Goal: Obtain resource: Download file/media

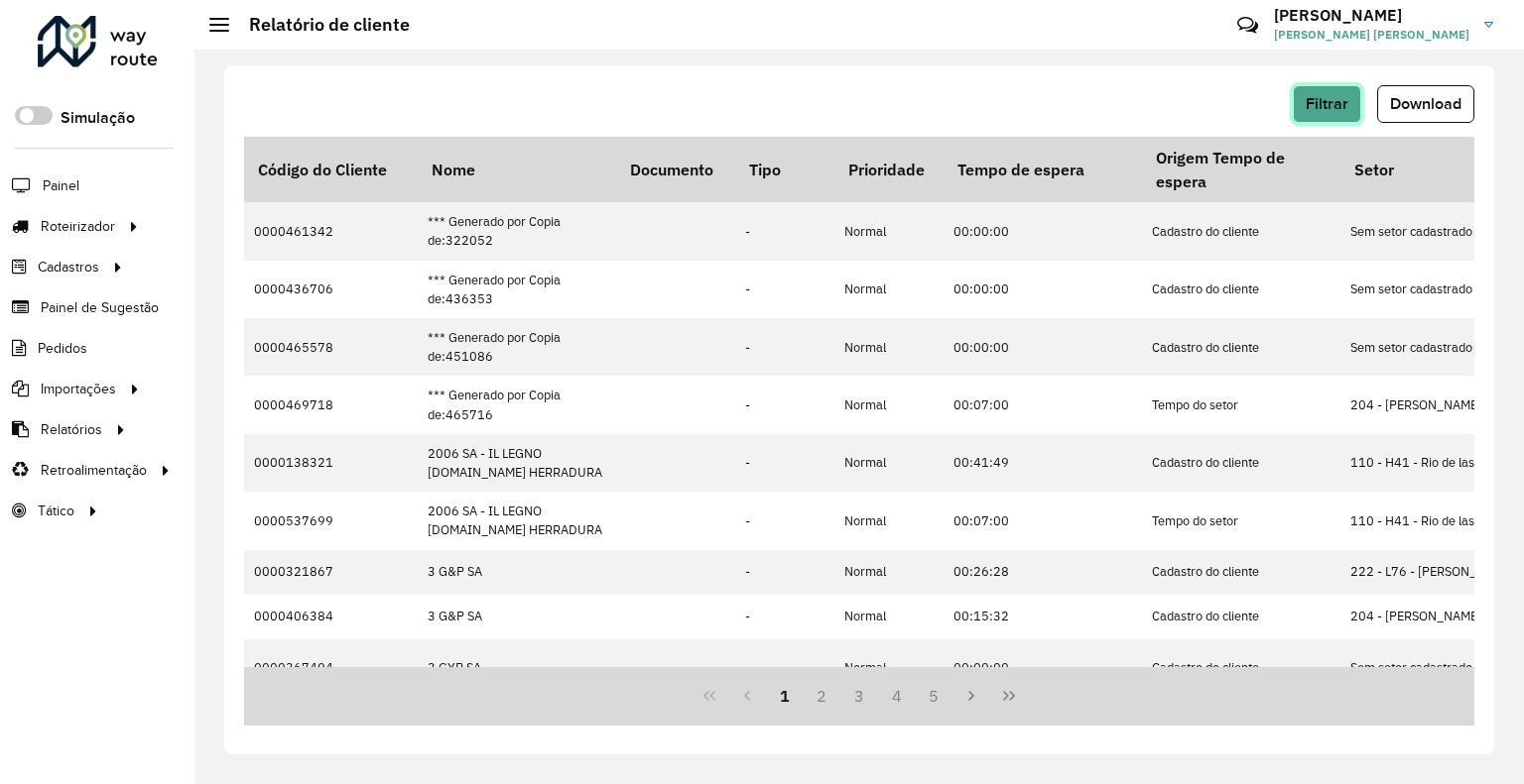
click at [1359, 94] on button "Filtrar" at bounding box center [1327, 105] width 69 height 38
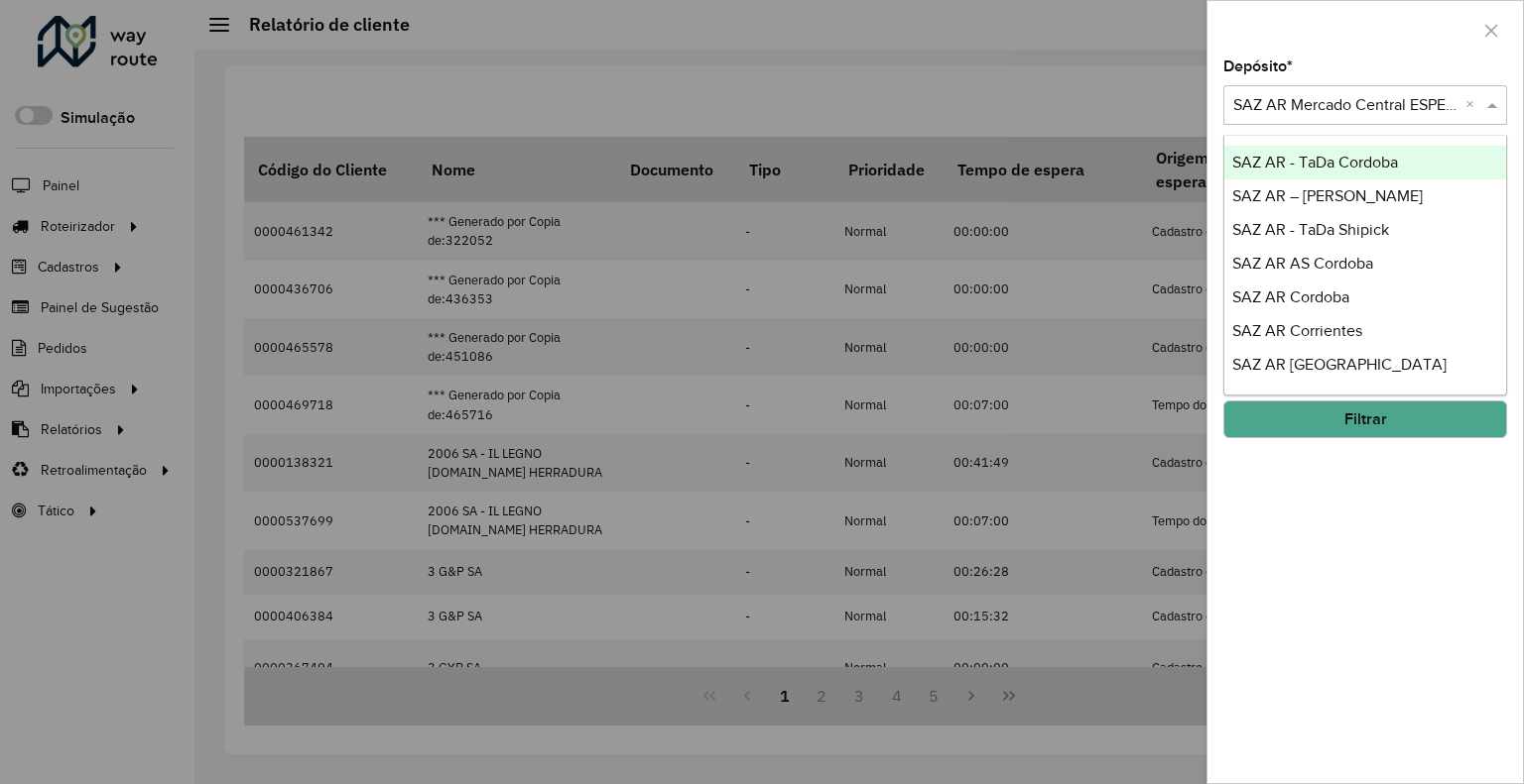
click at [1320, 108] on input "text" at bounding box center [1345, 107] width 224 height 24
click at [1321, 108] on input "text" at bounding box center [1345, 107] width 224 height 24
click at [1123, 80] on div at bounding box center [762, 392] width 1524 height 784
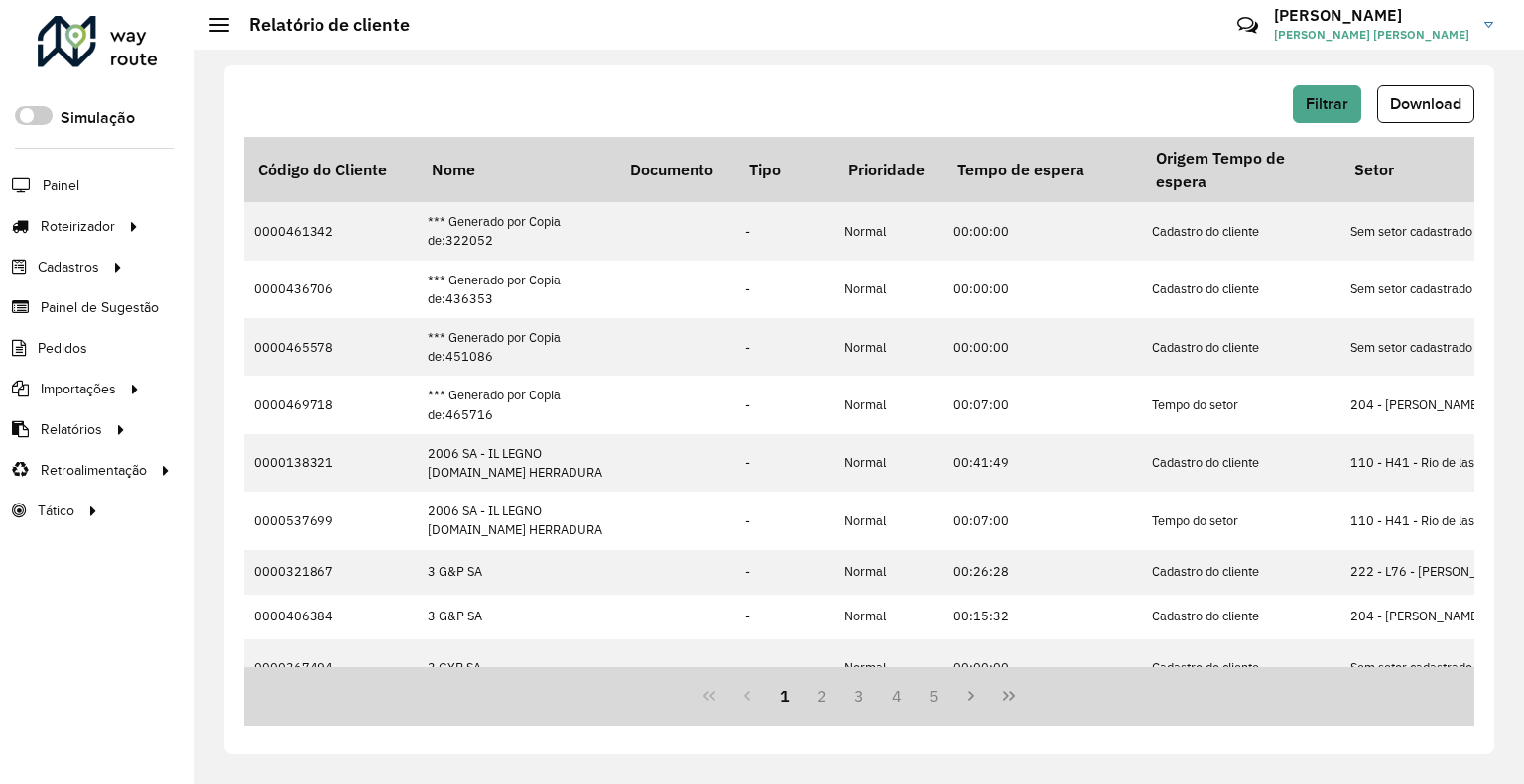
click at [588, 102] on div "Filtrar Download" at bounding box center [859, 105] width 1230 height 38
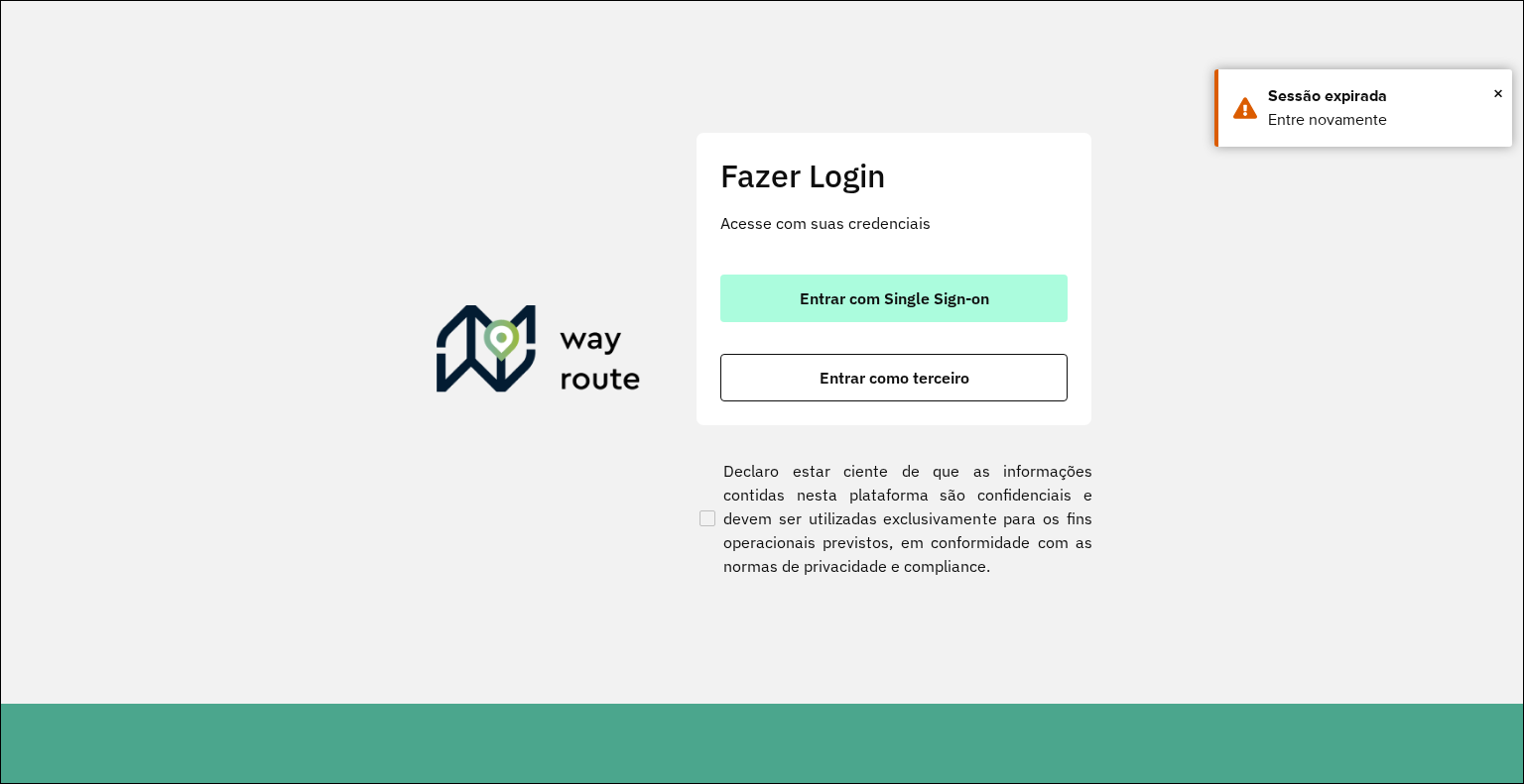
click at [884, 291] on span "Entrar com Single Sign-on" at bounding box center [894, 299] width 189 height 16
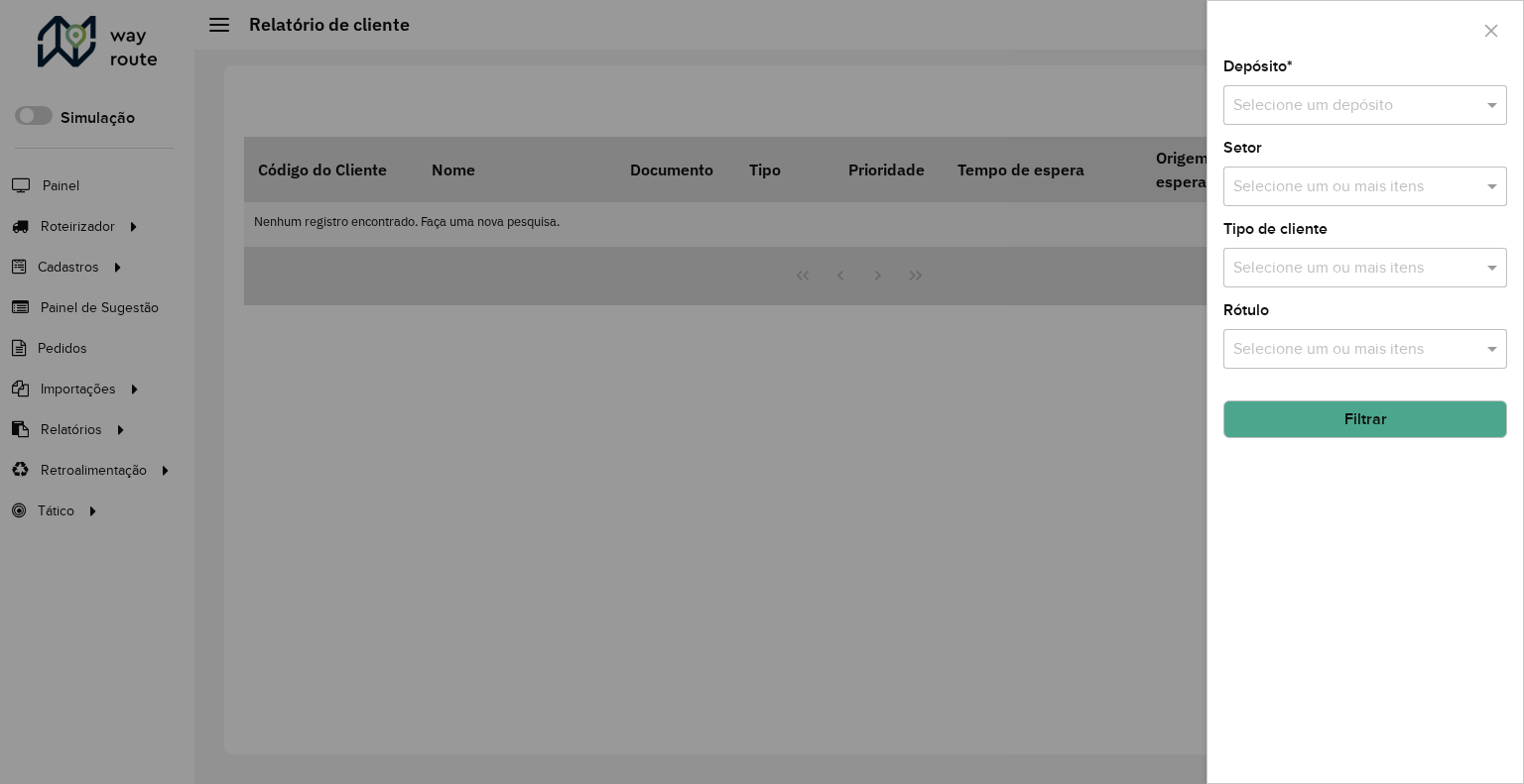
click at [1309, 115] on input "text" at bounding box center [1345, 107] width 224 height 24
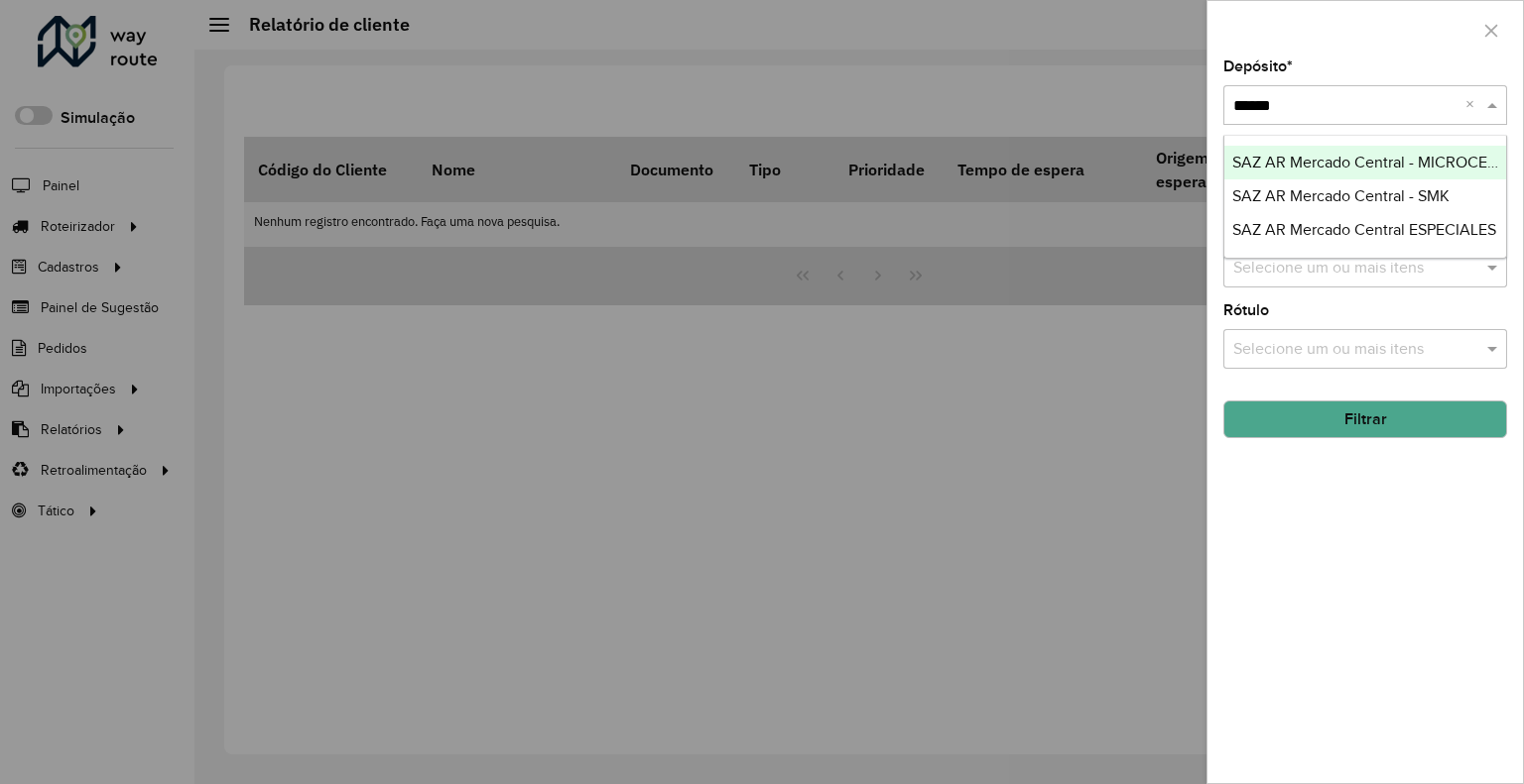
type input "*******"
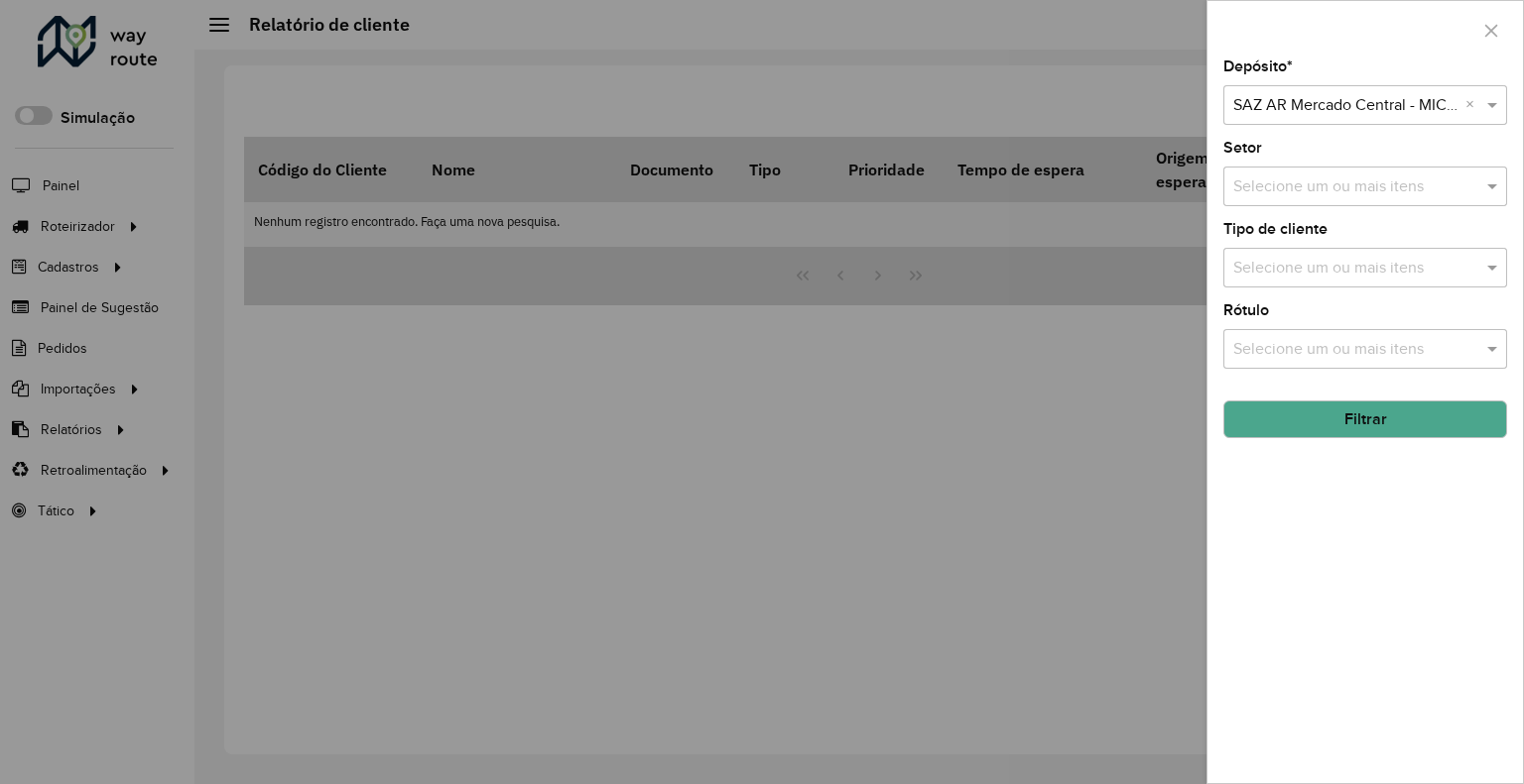
click at [1284, 407] on button "Filtrar" at bounding box center [1365, 419] width 284 height 38
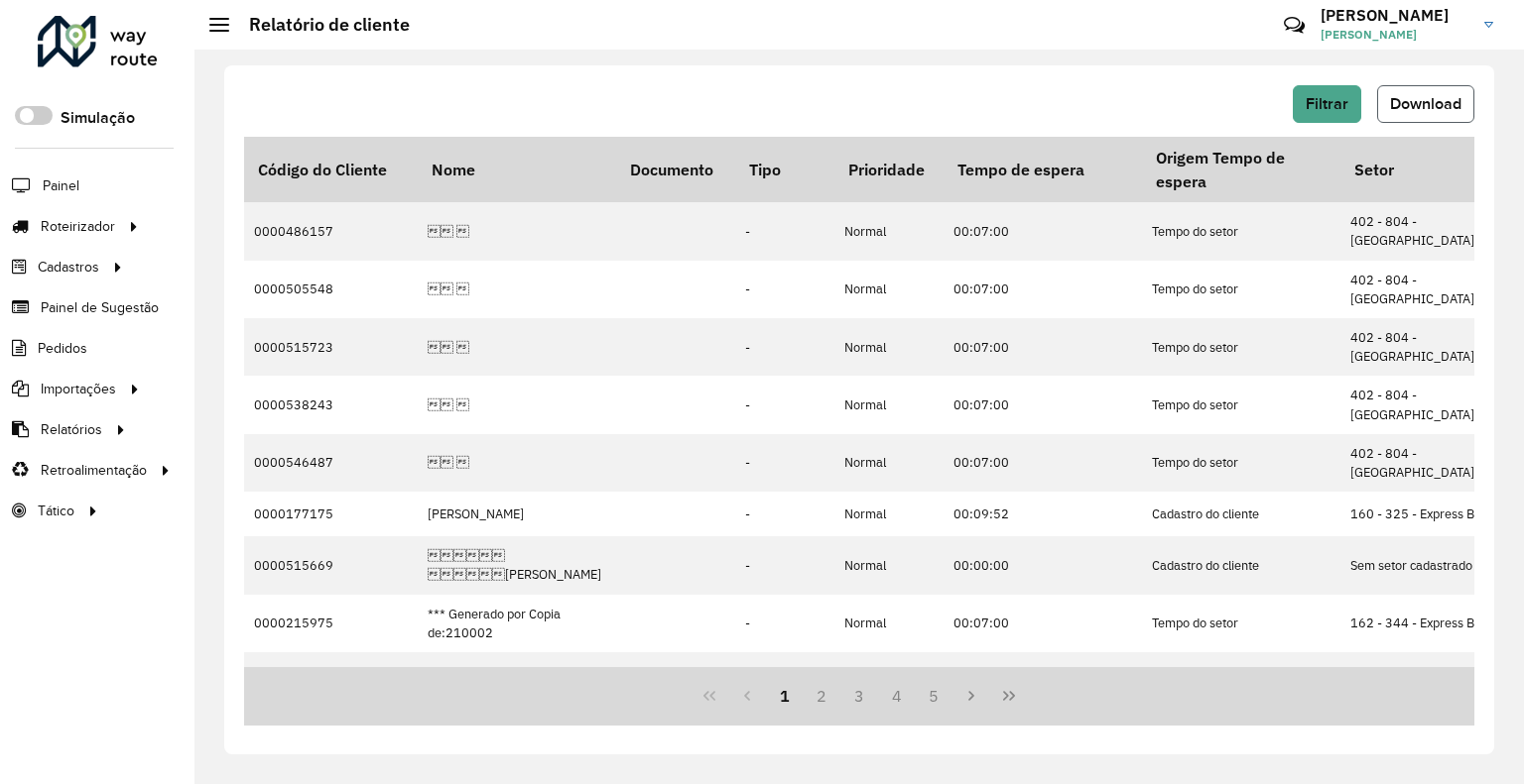
click at [1443, 102] on span "Download" at bounding box center [1425, 104] width 72 height 17
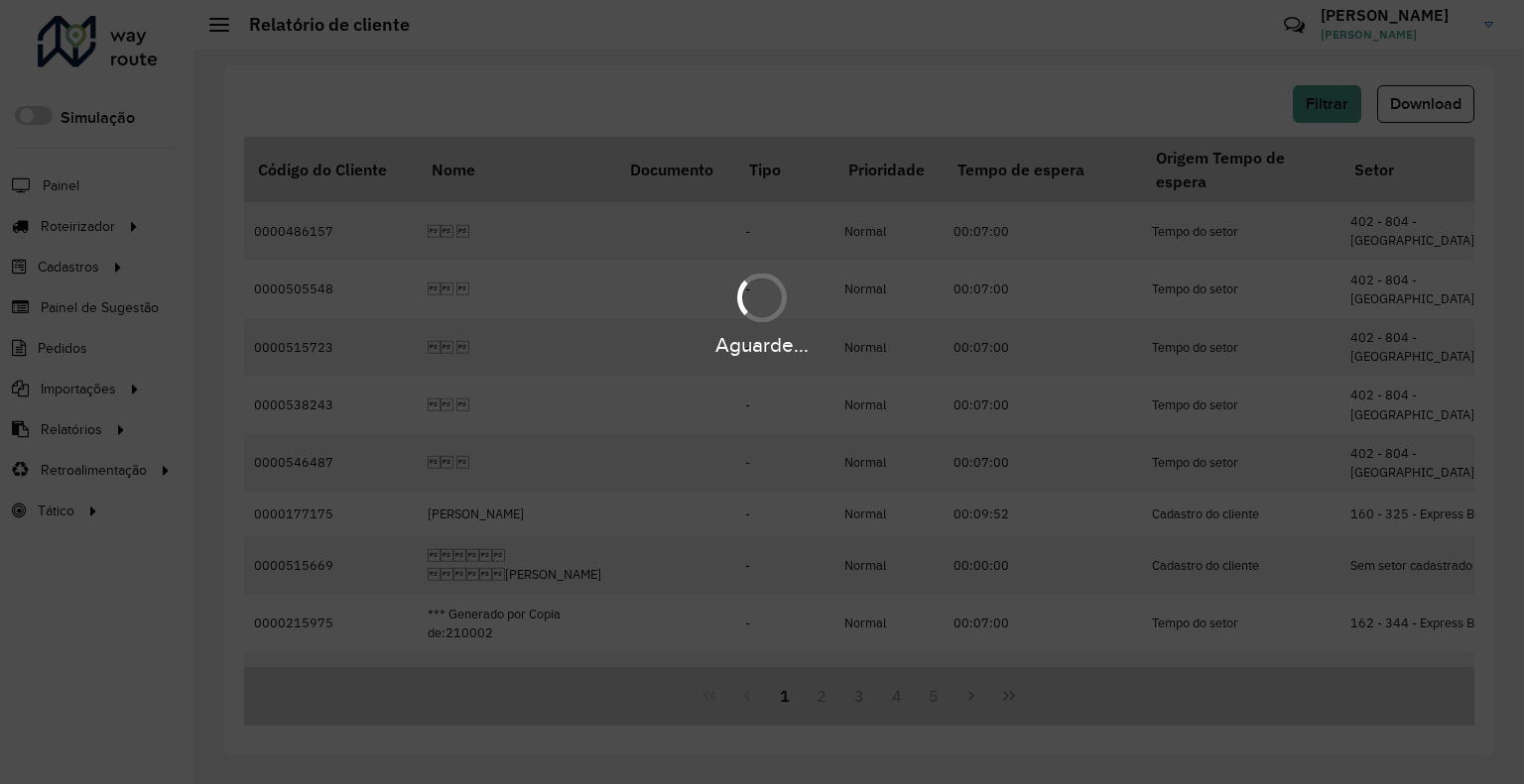
click at [762, 217] on div "Aguarde..." at bounding box center [762, 392] width 1524 height 784
drag, startPoint x: 762, startPoint y: 214, endPoint x: 500, endPoint y: 149, distance: 269.9
click at [760, 213] on div "Aguarde..." at bounding box center [762, 392] width 1524 height 784
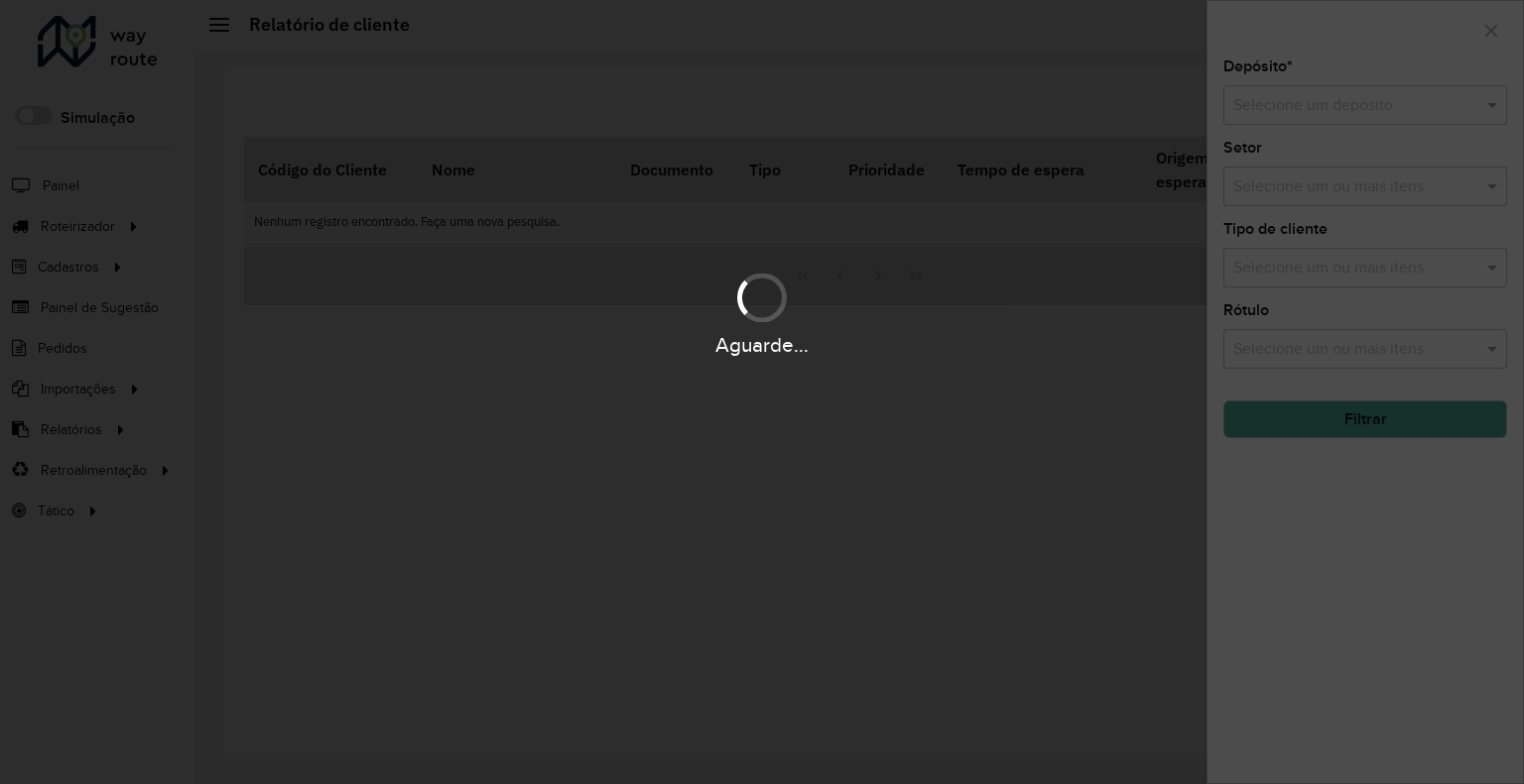
click at [508, 372] on div "Aguarde..." at bounding box center [762, 392] width 1524 height 784
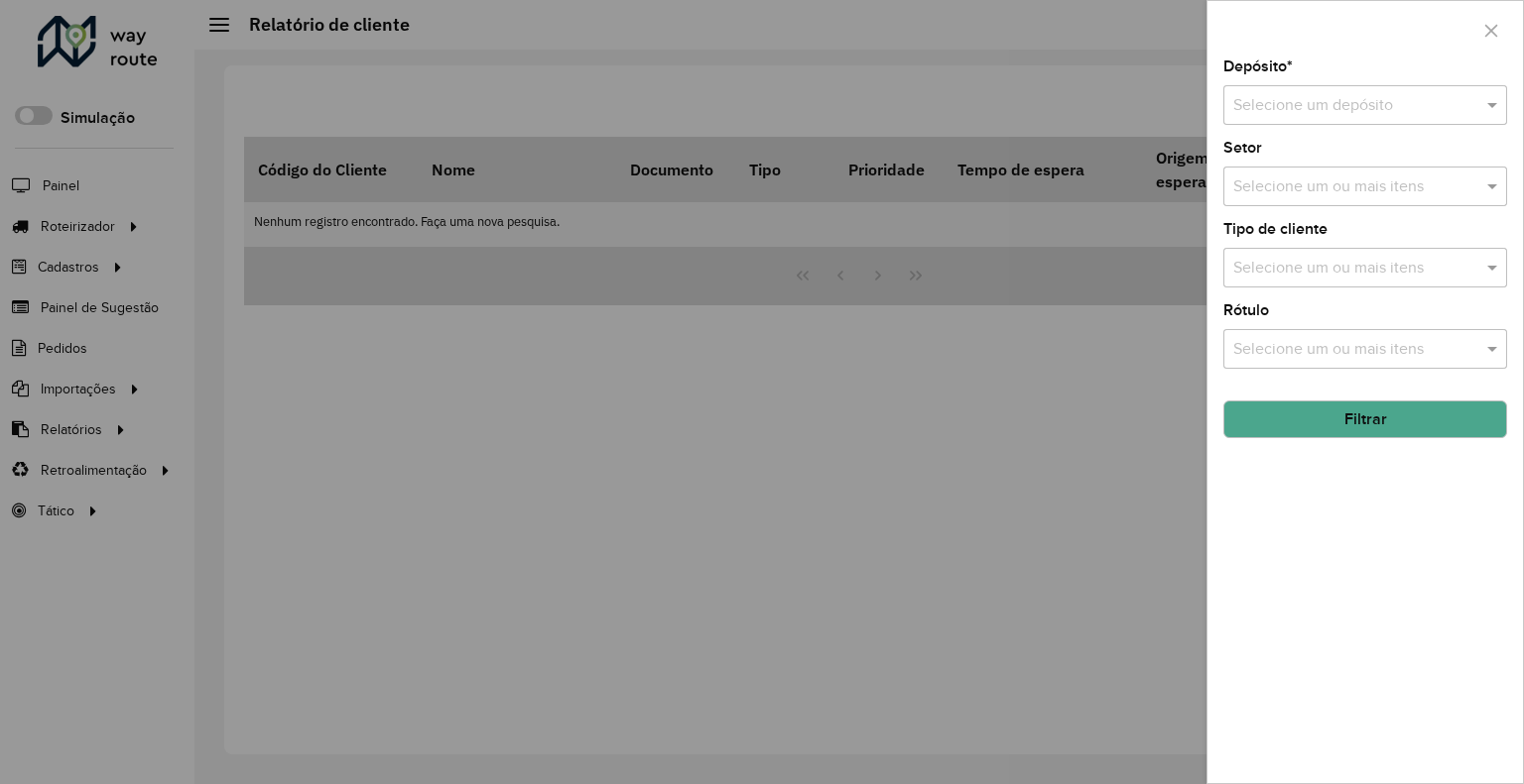
click at [551, 285] on div at bounding box center [762, 392] width 1524 height 784
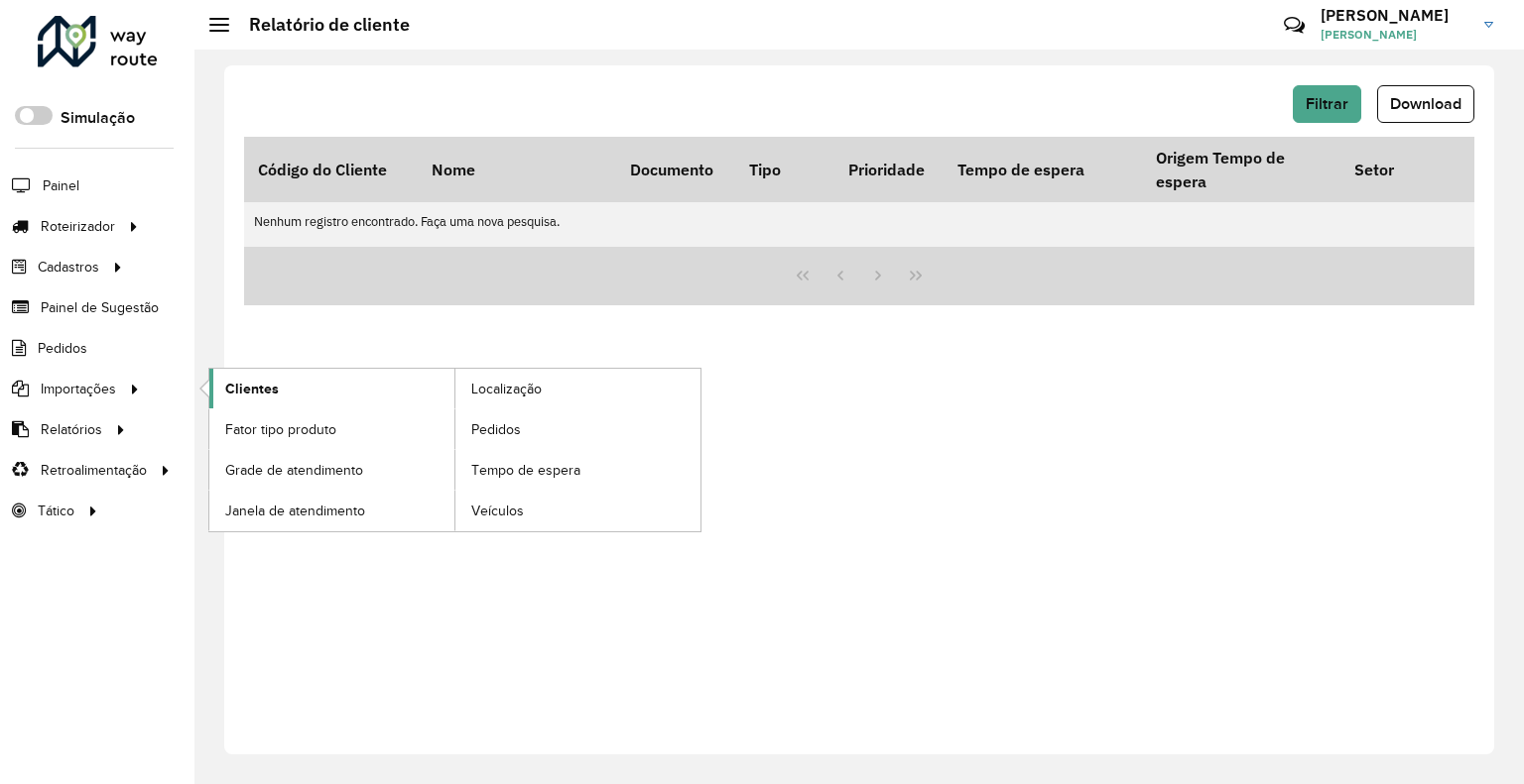
click at [292, 393] on link "Clientes" at bounding box center [332, 389] width 245 height 40
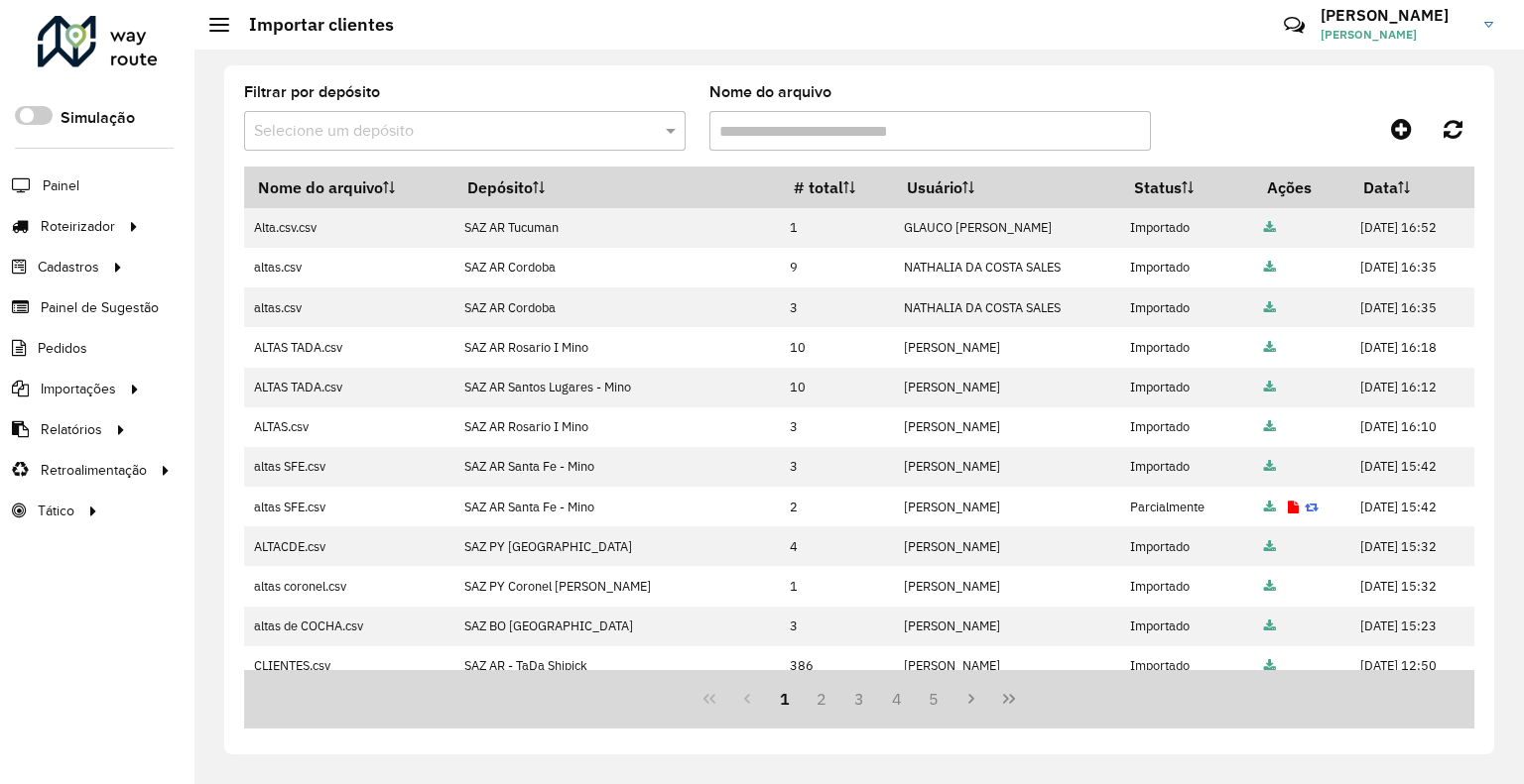
click at [1437, 23] on h3 "[PERSON_NAME]" at bounding box center [1394, 15] width 149 height 19
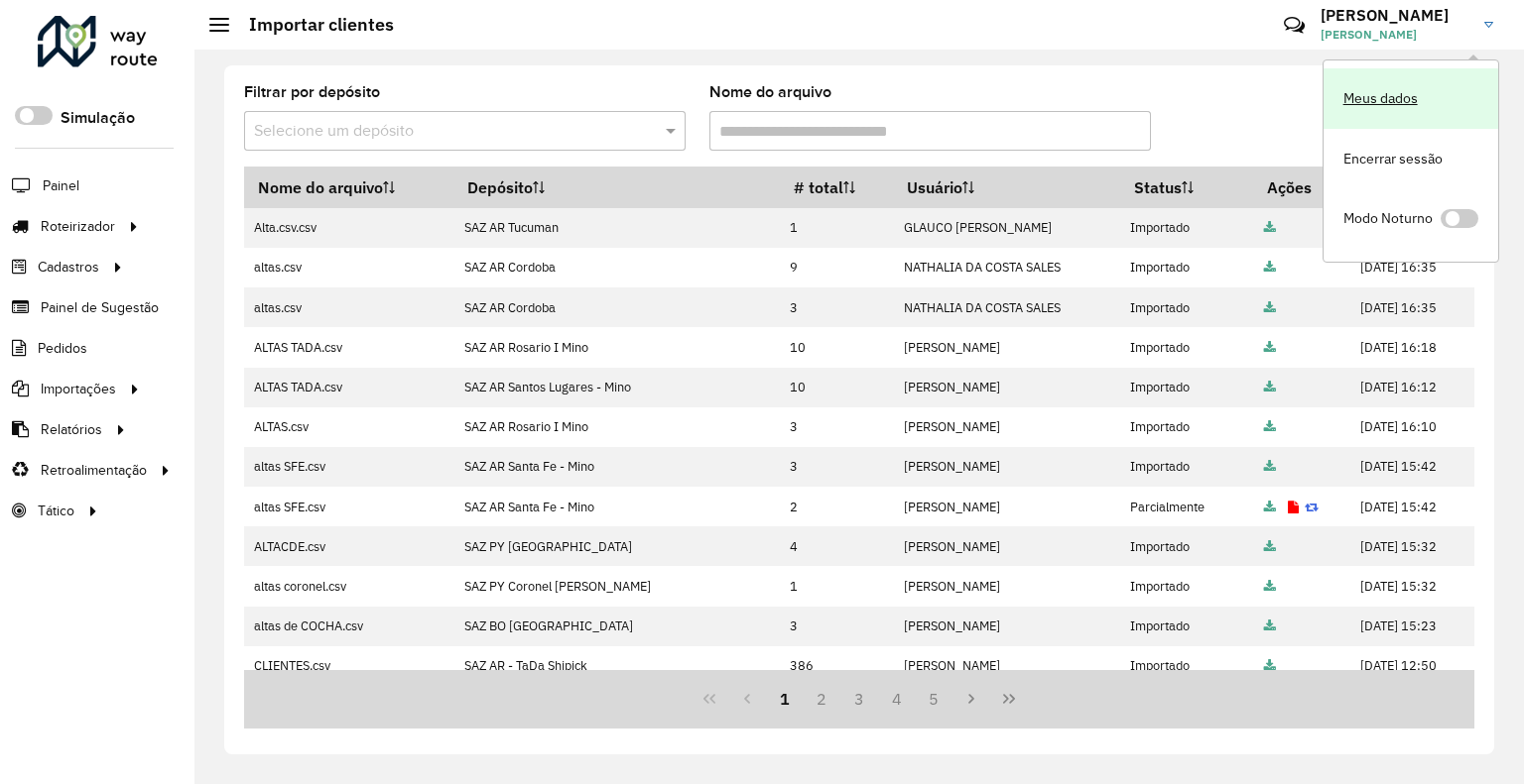
click at [1392, 87] on link "Meus dados" at bounding box center [1409, 99] width 174 height 61
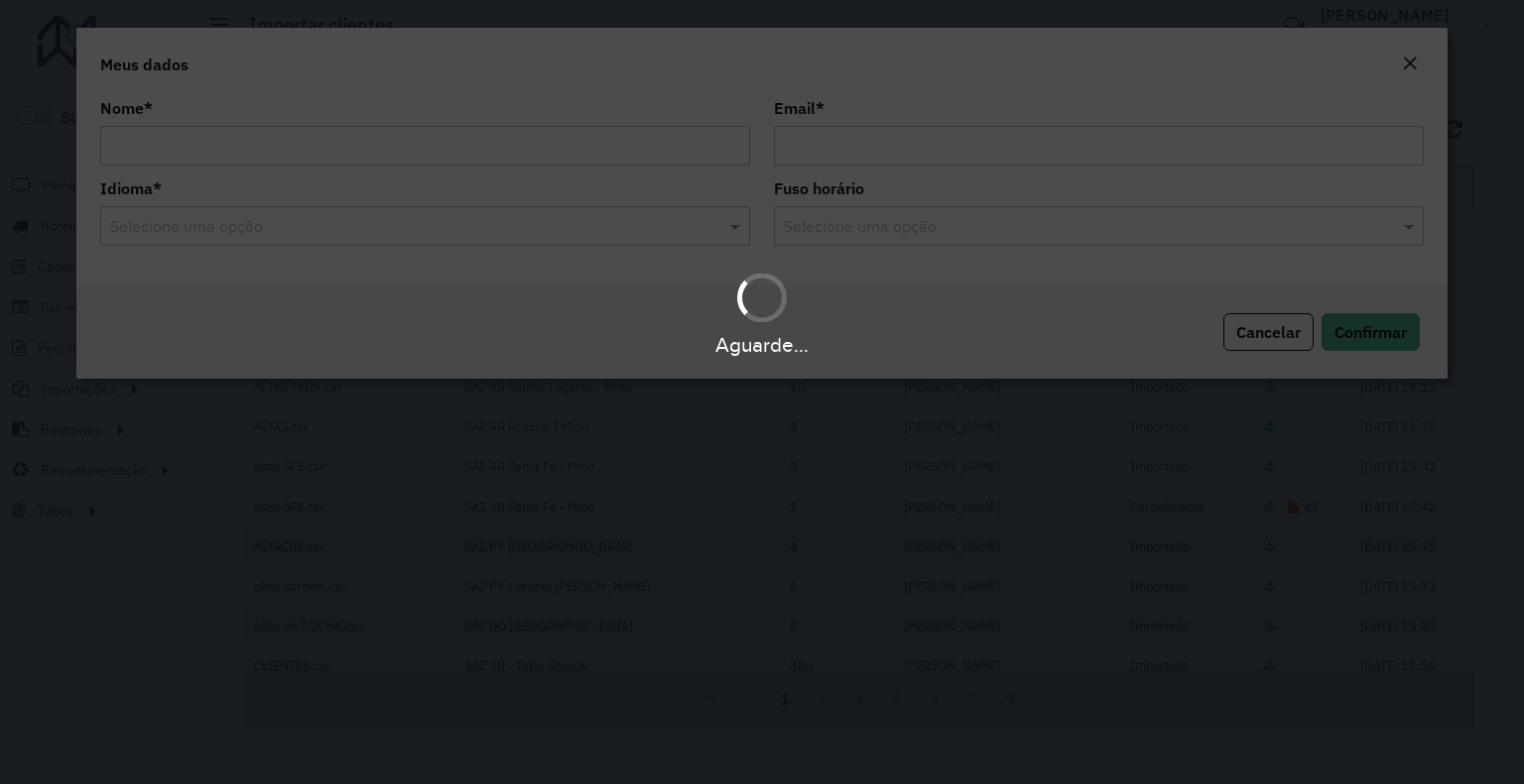
type input "**********"
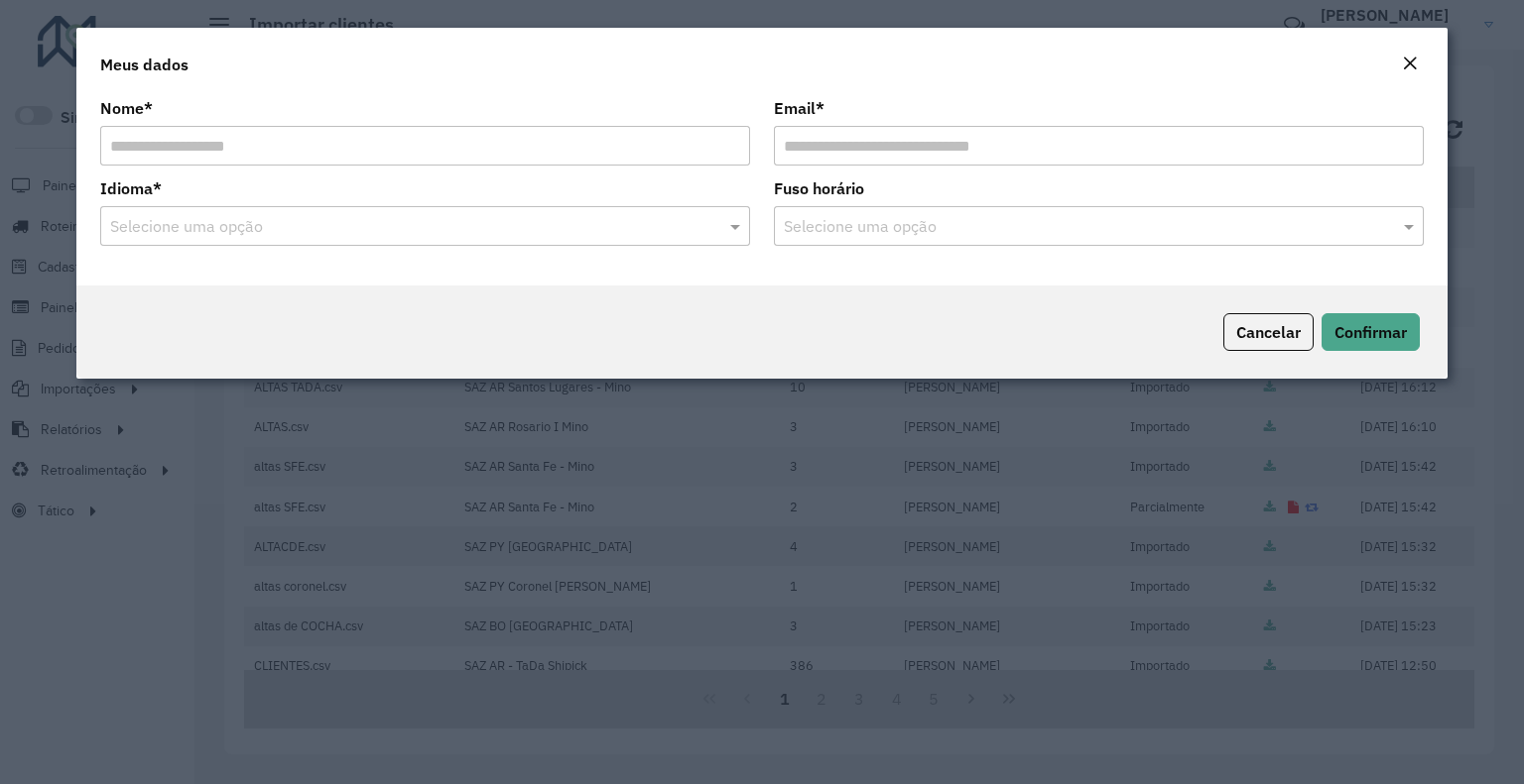
click at [870, 210] on div "Selecione uma opção" at bounding box center [1098, 226] width 650 height 40
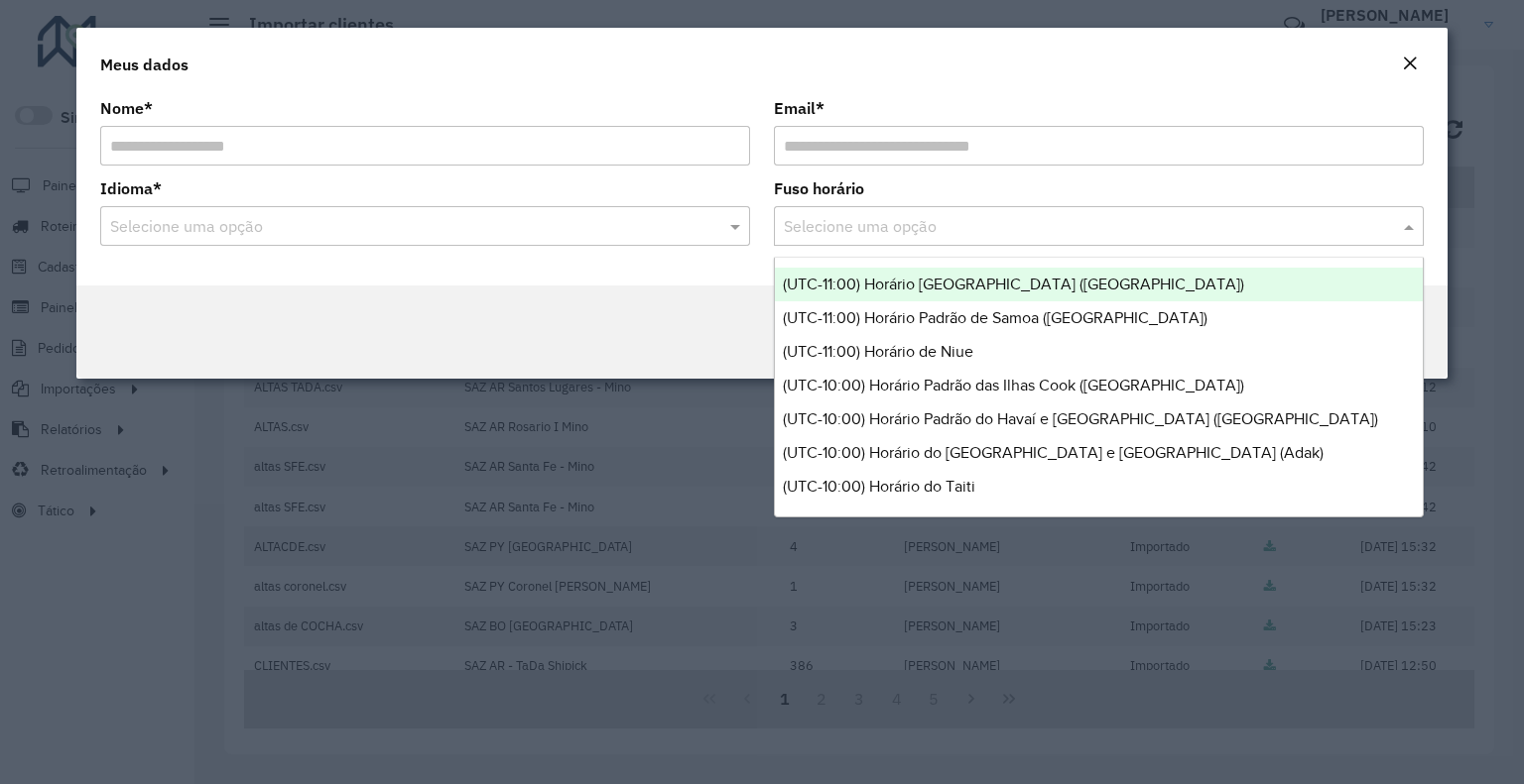
click at [858, 233] on input "text" at bounding box center [1078, 227] width 590 height 24
click at [1420, 75] on button "Close" at bounding box center [1409, 65] width 28 height 26
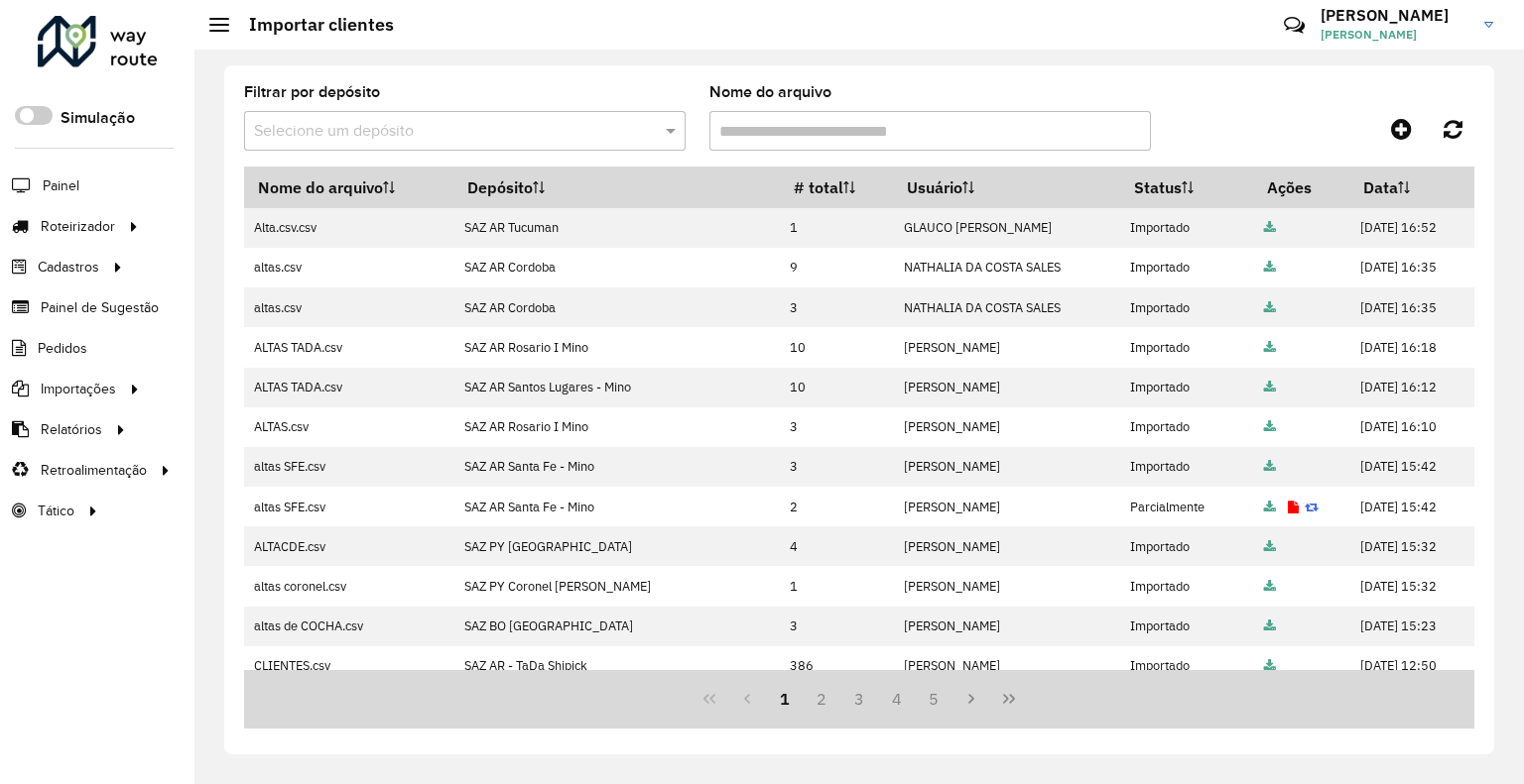
click at [217, 23] on div at bounding box center [219, 25] width 20 height 14
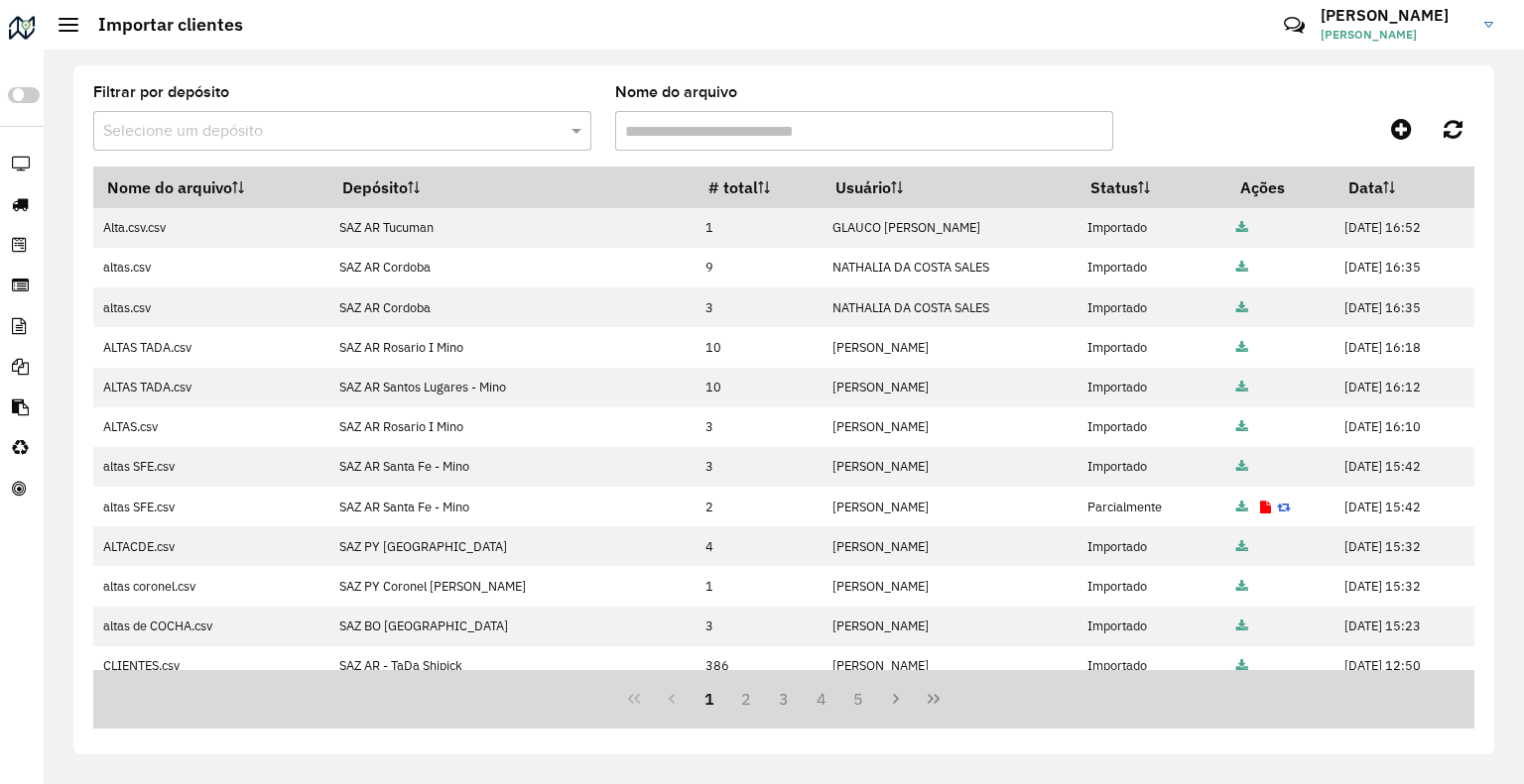
click at [56, 16] on hb-header "Importar clientes Críticas? Dúvidas? Elogios? Sugestões? Entre em contato conos…" at bounding box center [783, 25] width 1480 height 50
drag, startPoint x: 89, startPoint y: 33, endPoint x: 78, endPoint y: 37, distance: 11.7
click at [84, 38] on hb-header "Importar clientes Críticas? Dúvidas? Elogios? Sugestões? Entre em contato conos…" at bounding box center [783, 25] width 1480 height 50
click at [72, 28] on div at bounding box center [69, 25] width 20 height 14
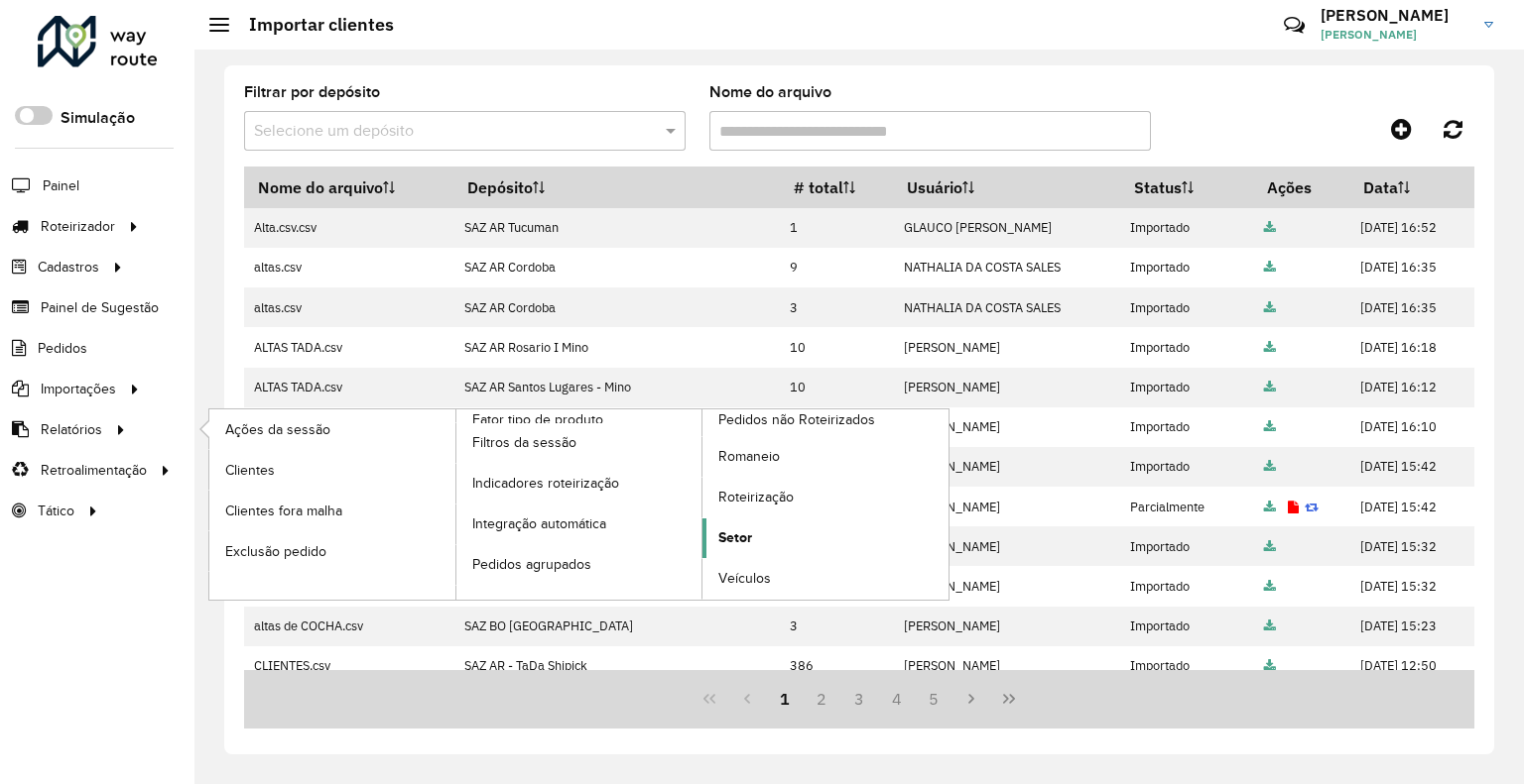
click at [756, 524] on link "Setor" at bounding box center [825, 538] width 246 height 40
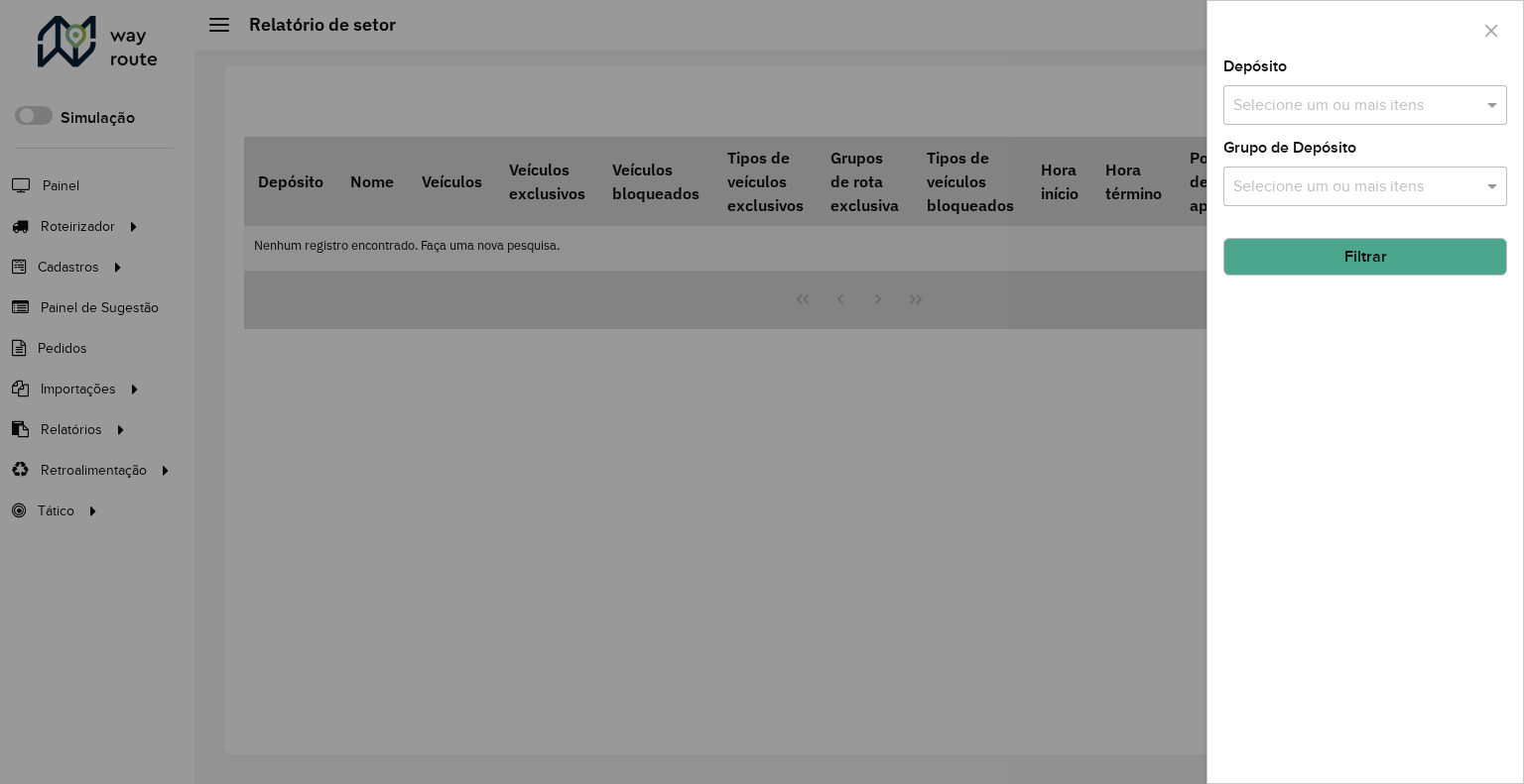
click at [737, 388] on div at bounding box center [762, 392] width 1524 height 784
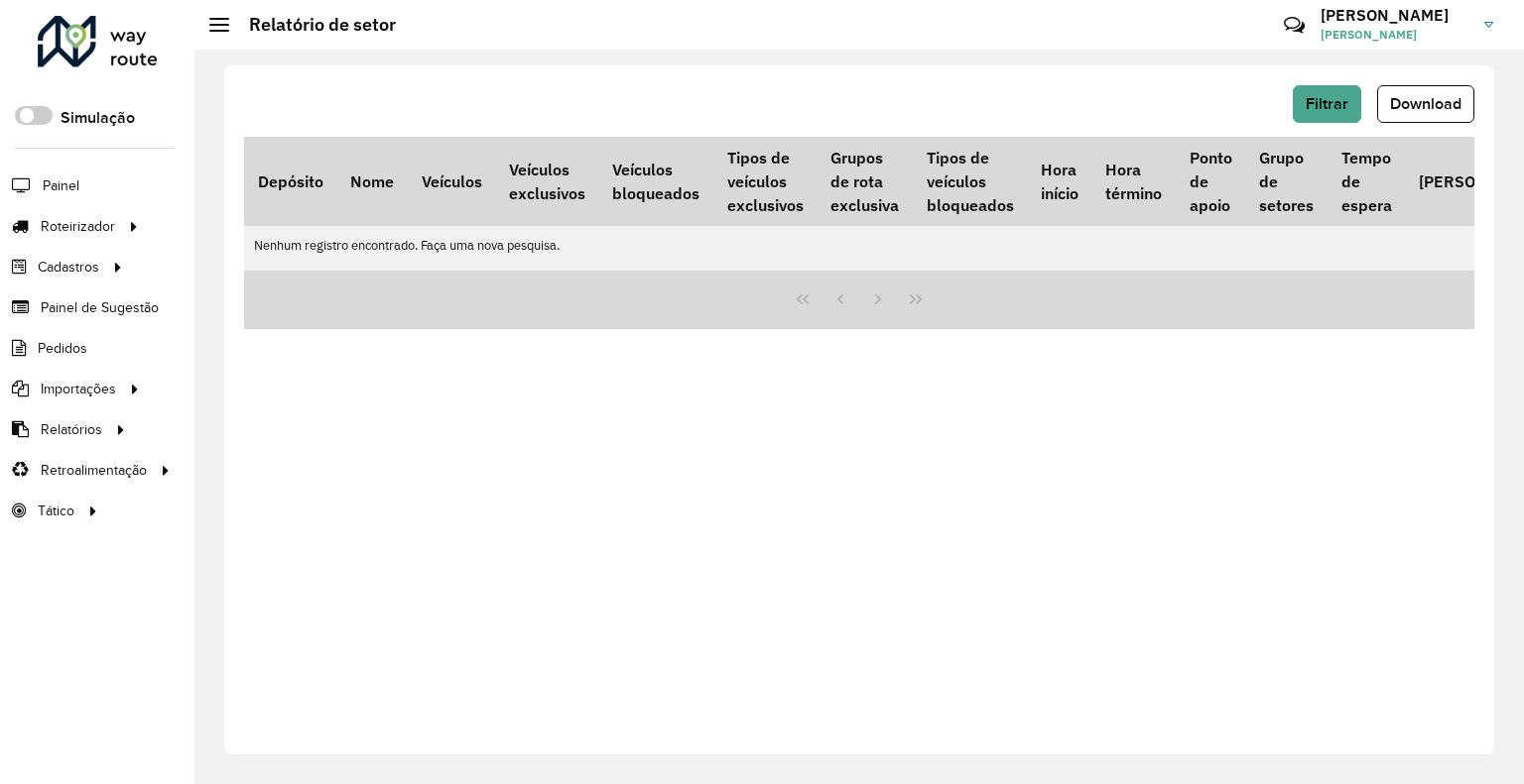
click at [218, 27] on div at bounding box center [219, 25] width 20 height 14
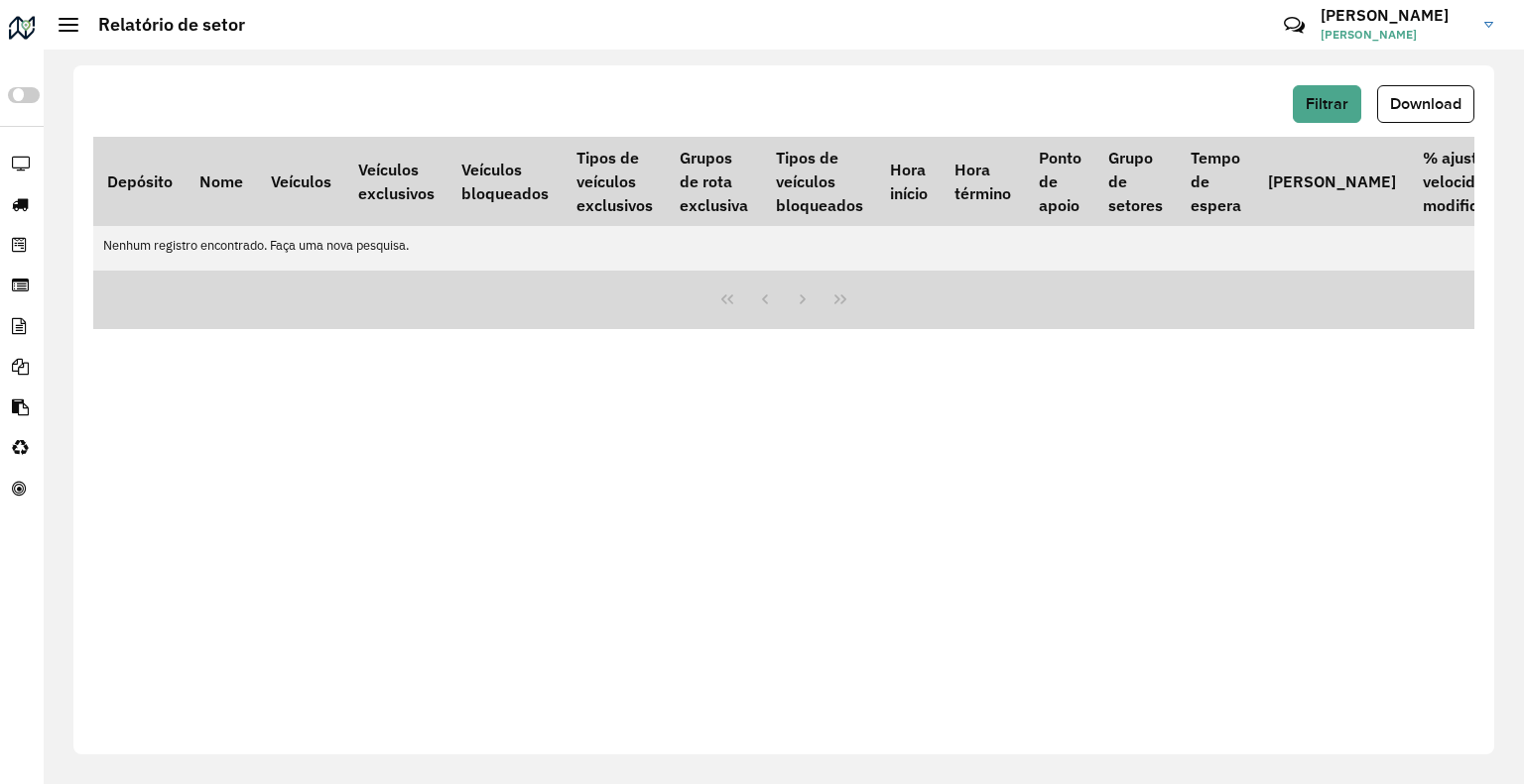
drag, startPoint x: 84, startPoint y: 18, endPoint x: 71, endPoint y: 19, distance: 13.0
click at [82, 17] on h2 "Relatório de setor" at bounding box center [161, 25] width 166 height 22
click at [66, 19] on span at bounding box center [69, 19] width 20 height 2
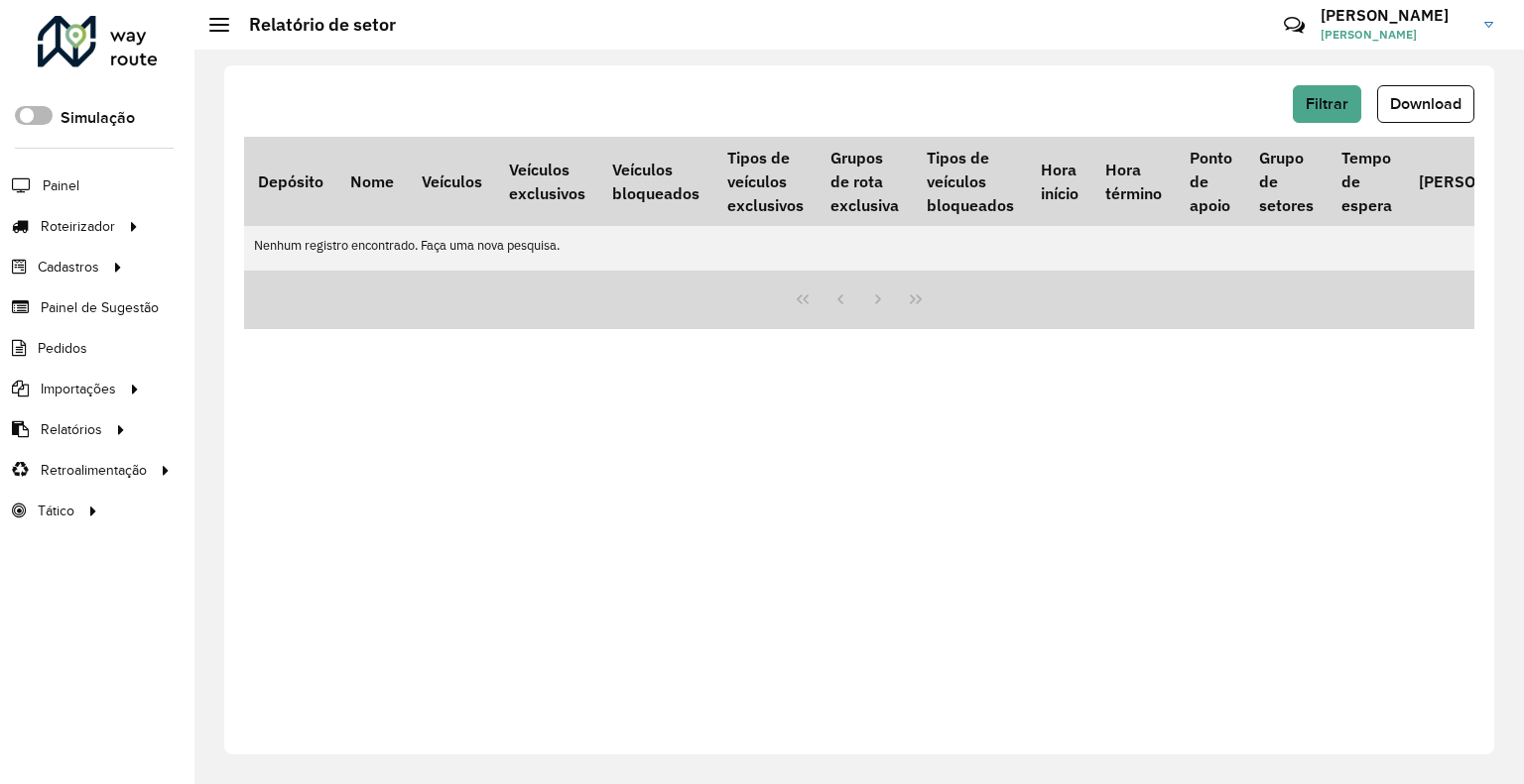
click at [28, 102] on div "Roteirizador AmbevTech Simulação Painel Roteirizador Entregas Cadastros Checkpo…" at bounding box center [97, 392] width 194 height 784
click at [31, 108] on span at bounding box center [34, 115] width 38 height 19
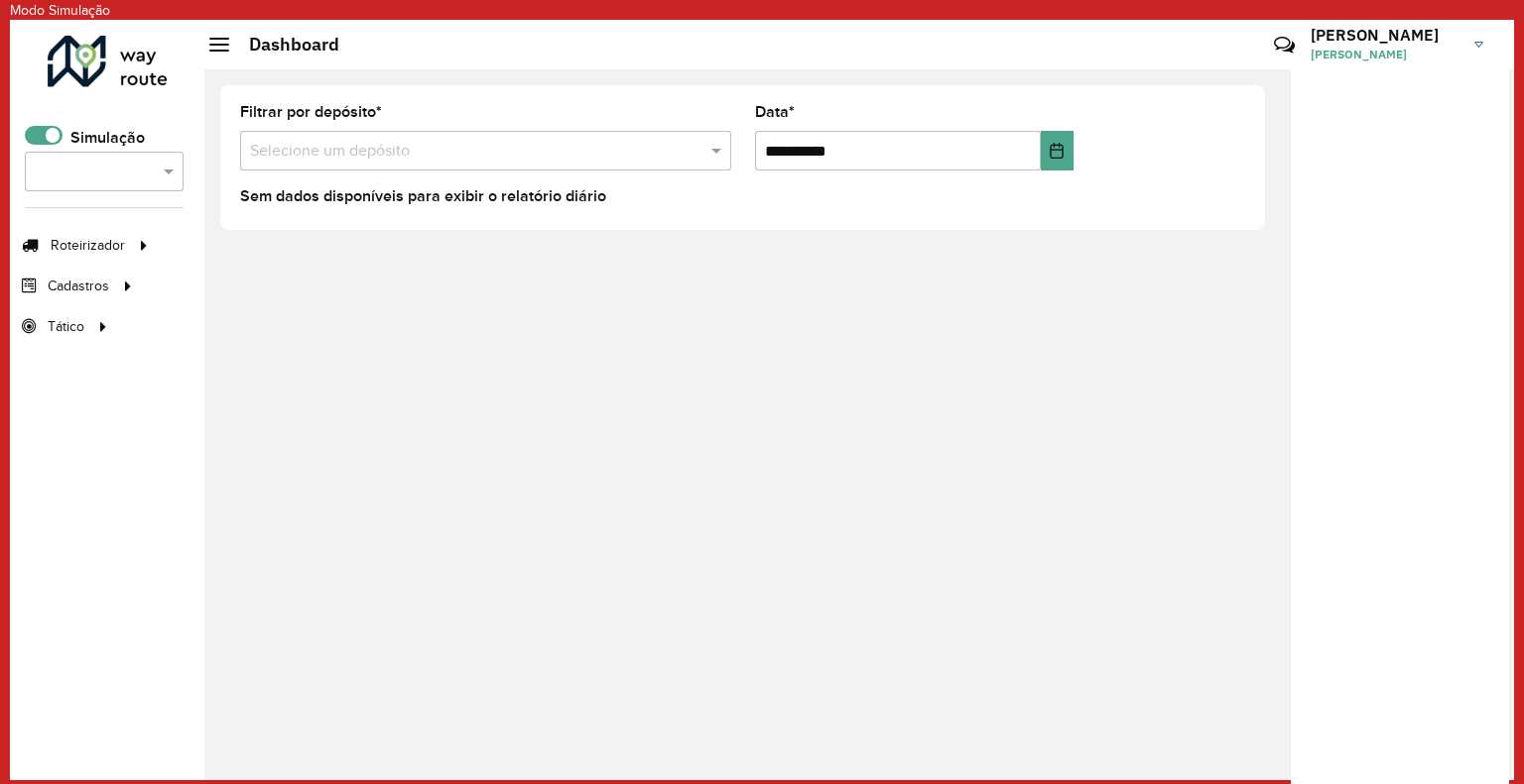
click at [48, 144] on p-inputswitch at bounding box center [44, 138] width 38 height 17
click at [47, 134] on span at bounding box center [44, 134] width 38 height 19
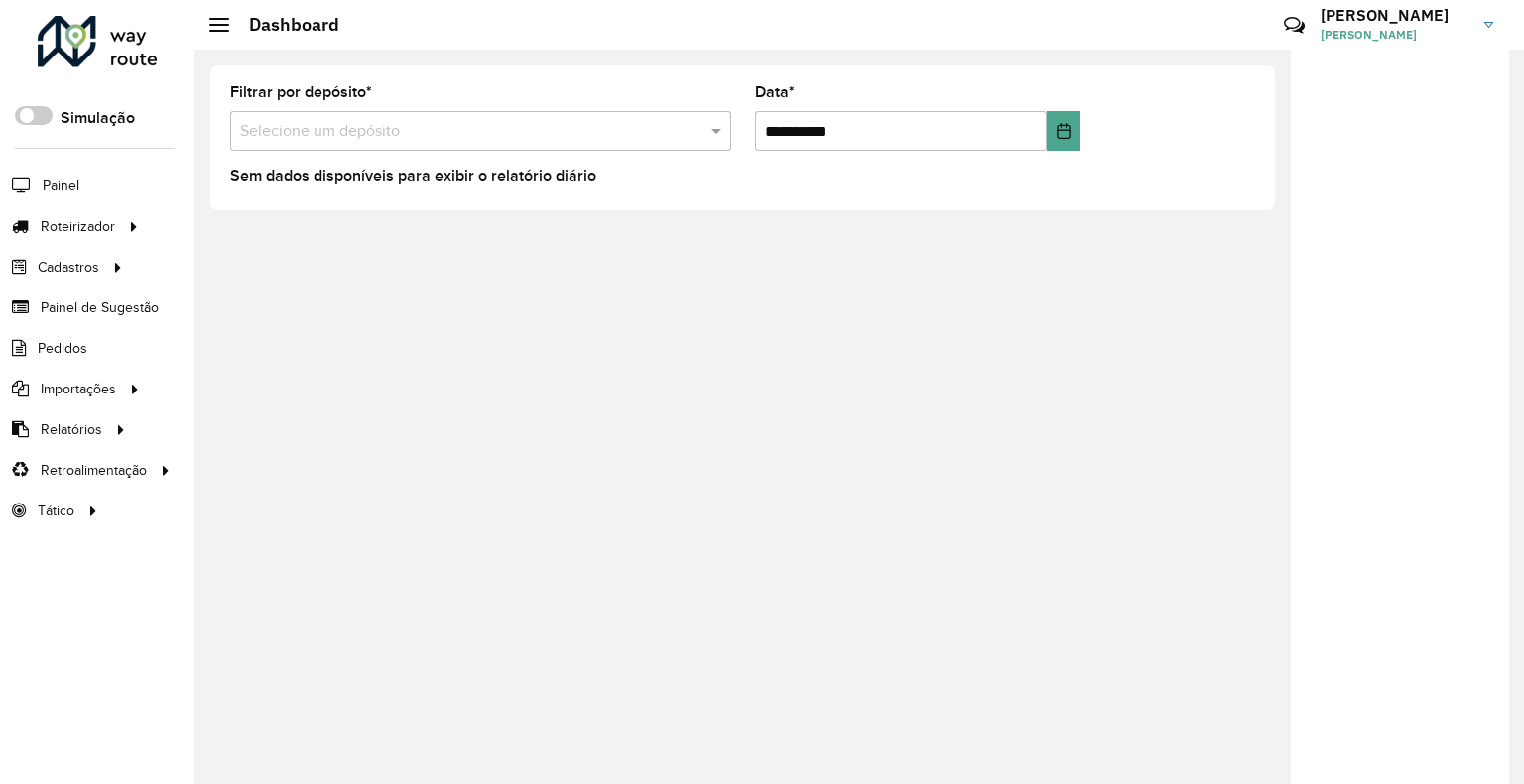
click at [511, 106] on div "Filtrar por depósito * Selecione um depósito" at bounding box center [480, 119] width 501 height 66
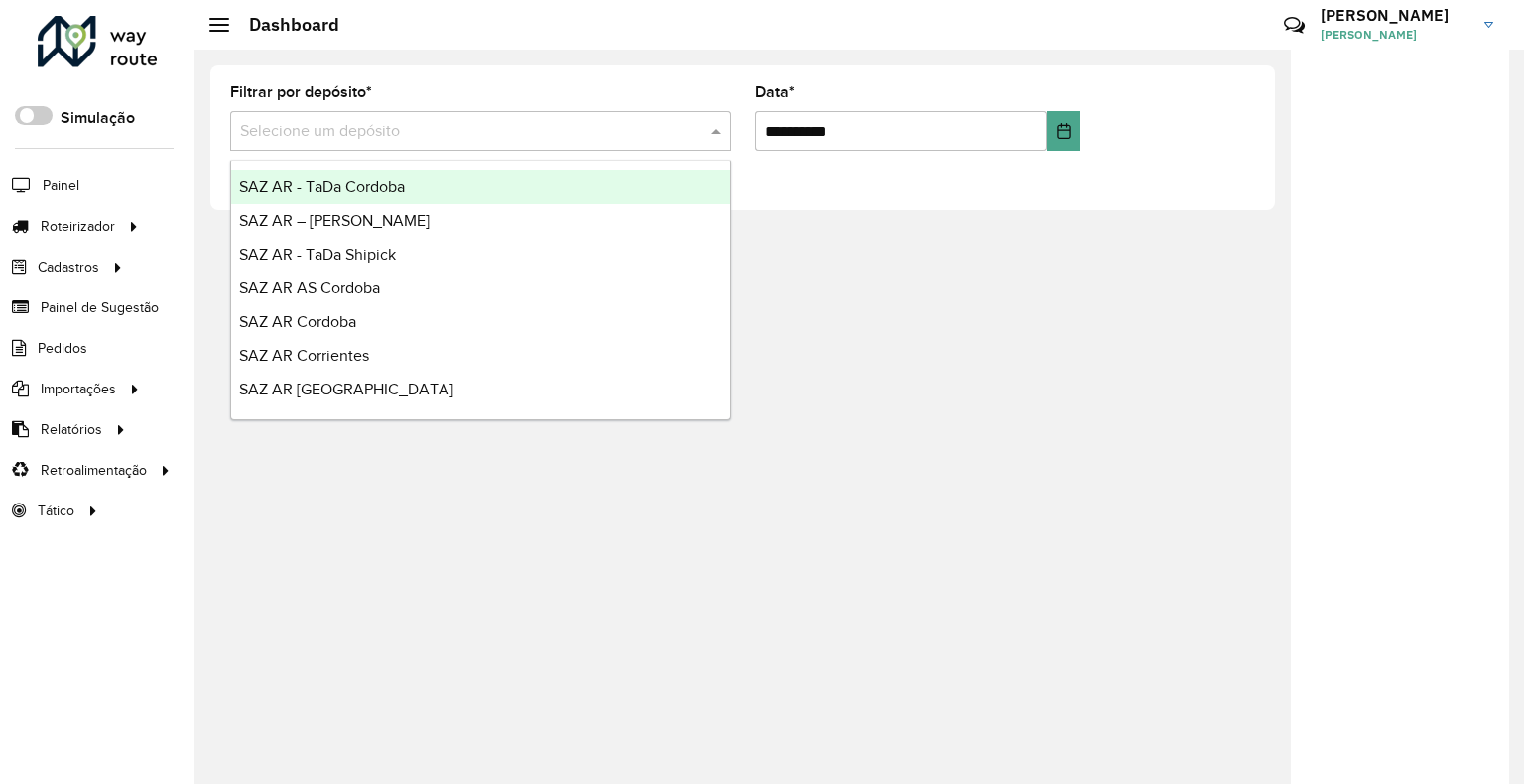
click at [490, 126] on input "text" at bounding box center [460, 131] width 442 height 24
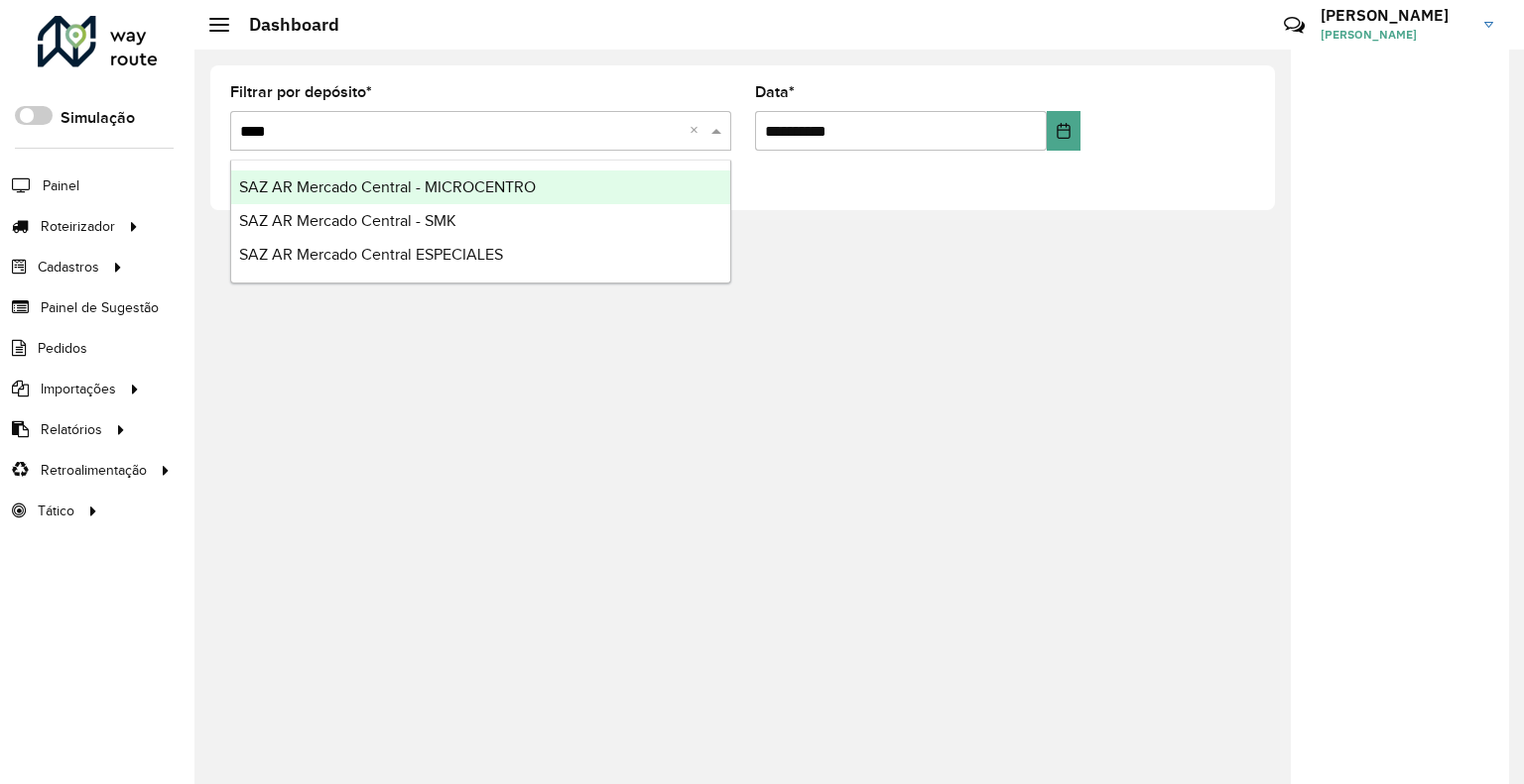
type input "*****"
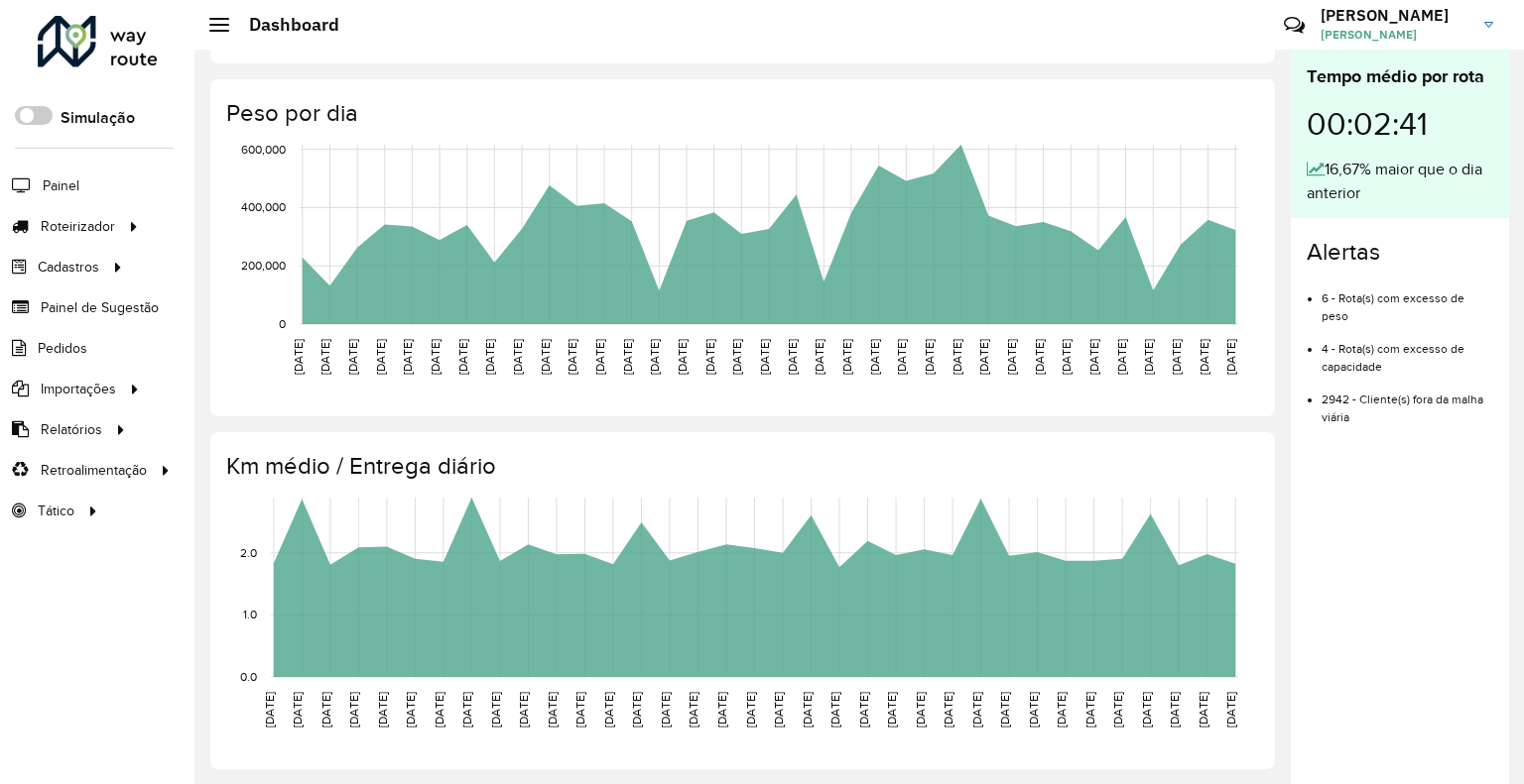
scroll to position [0, 0]
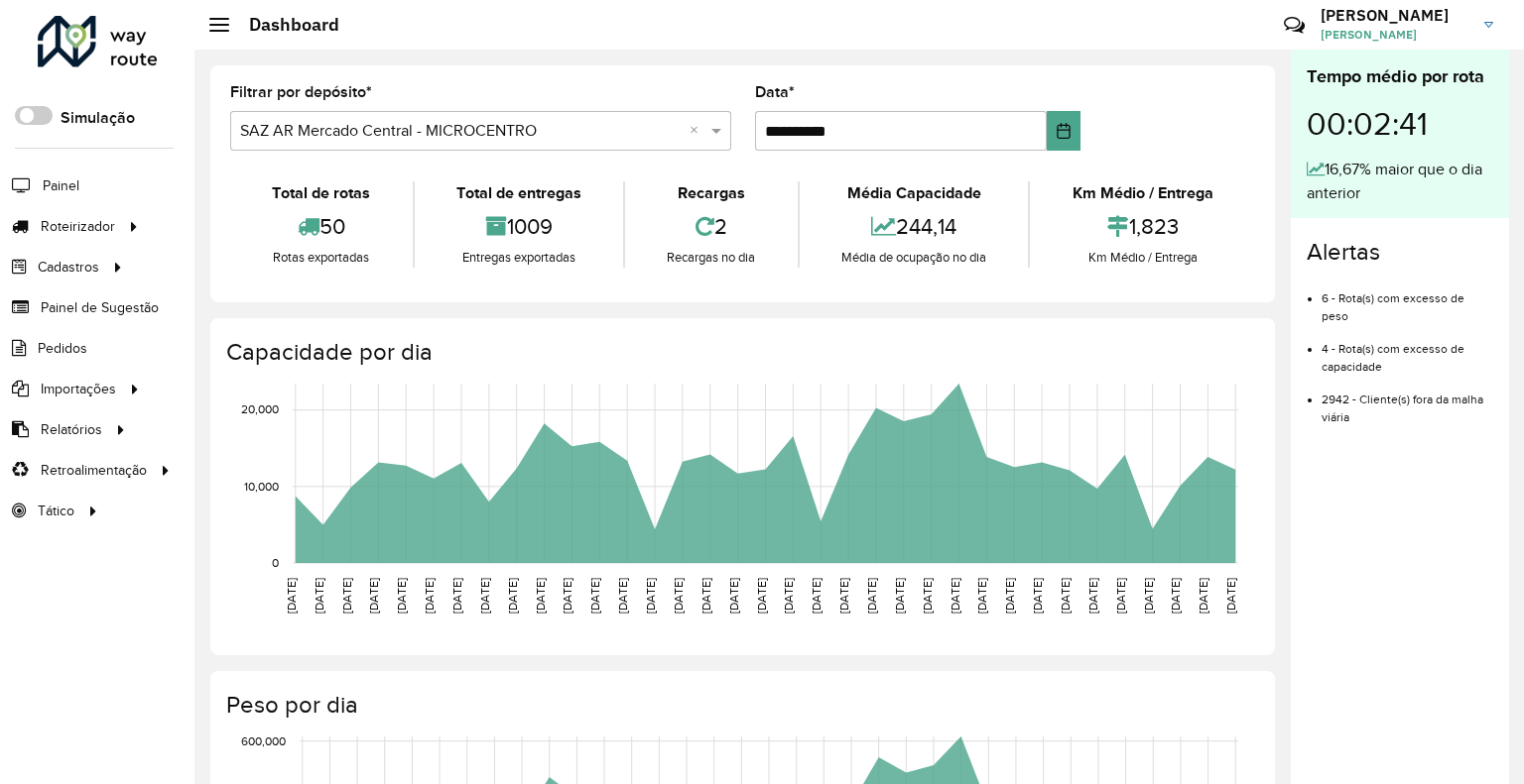
click at [230, 27] on h2 "Dashboard" at bounding box center [284, 25] width 110 height 22
click at [225, 27] on div at bounding box center [219, 25] width 20 height 14
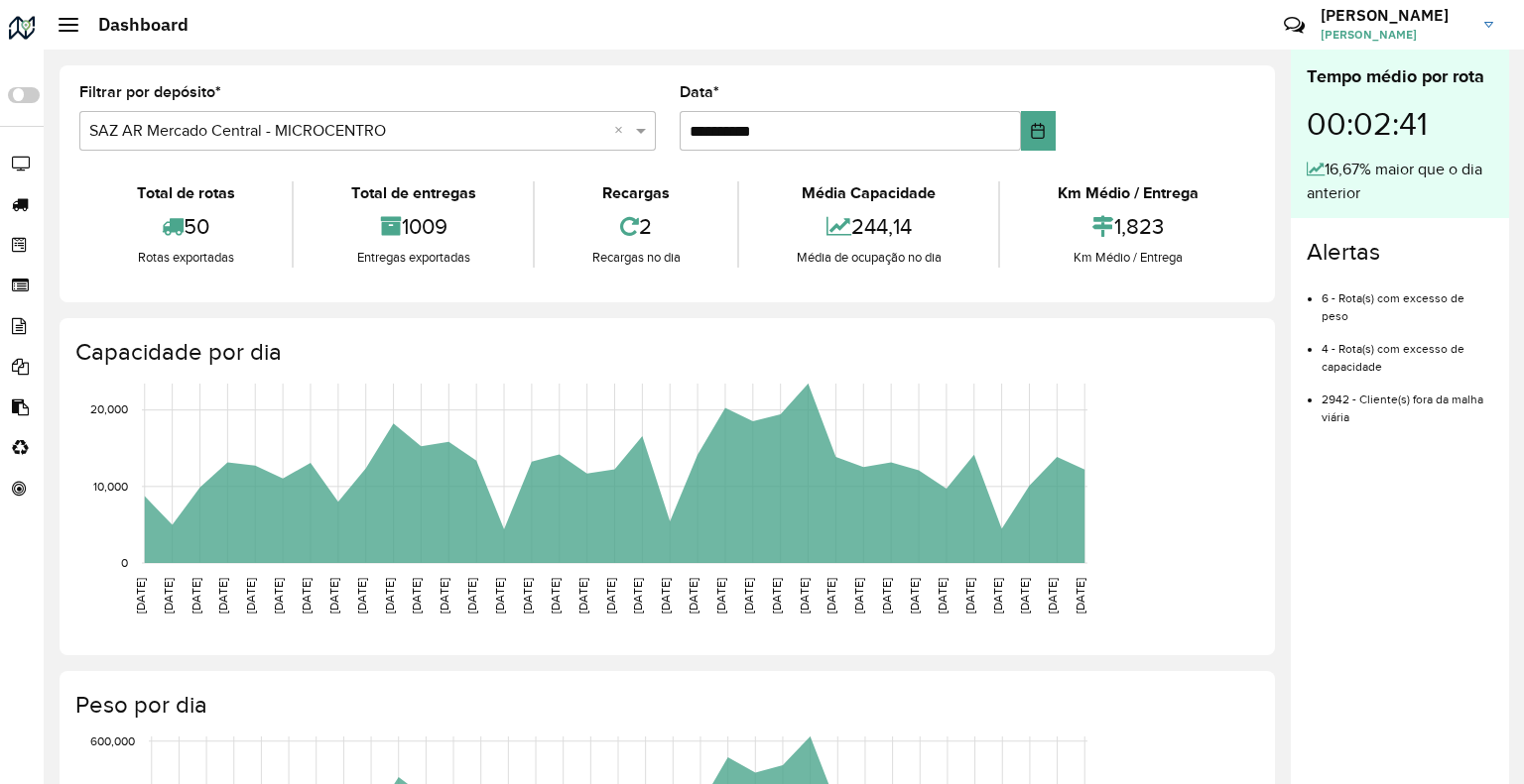
click at [74, 26] on div at bounding box center [69, 25] width 20 height 14
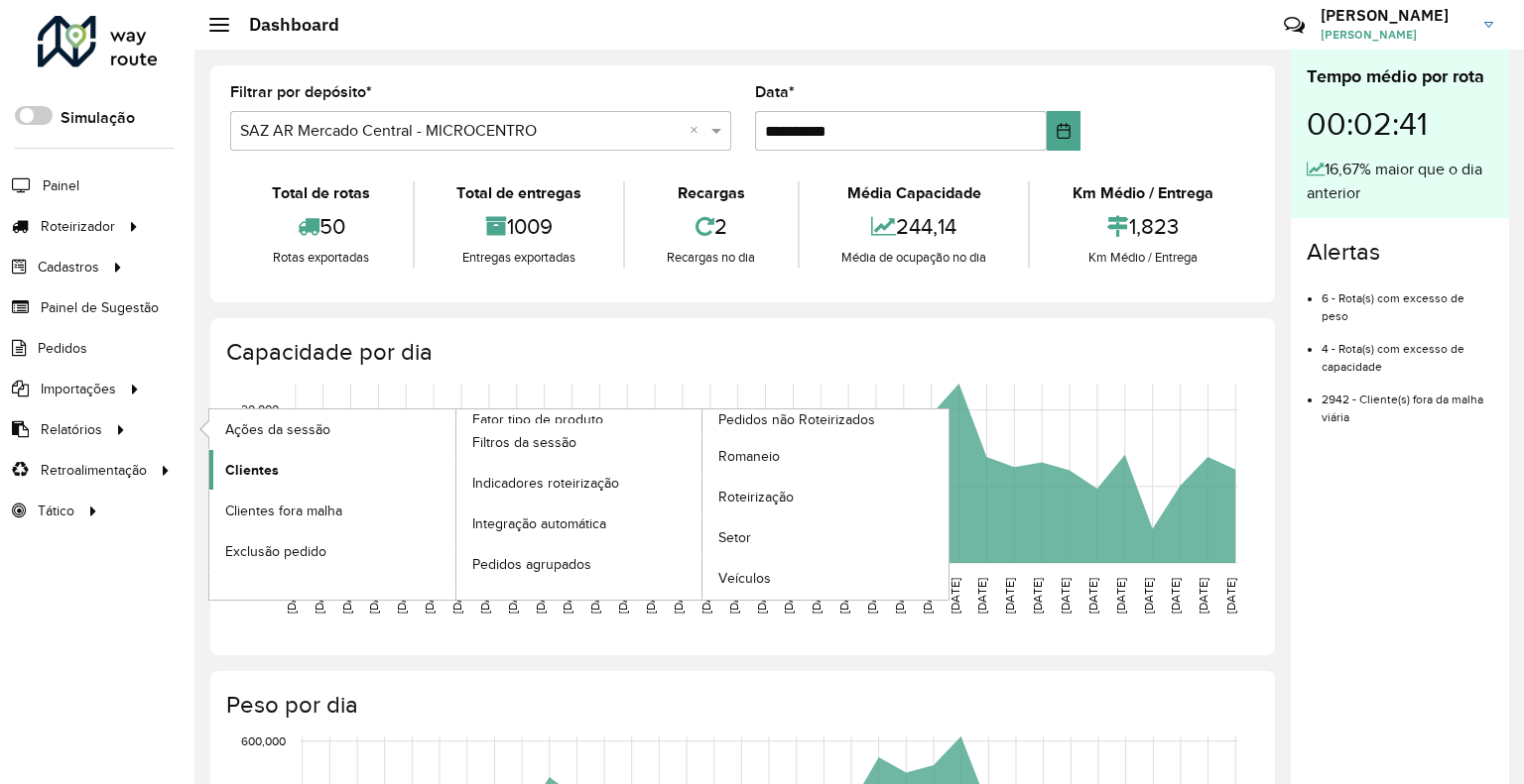
click at [346, 455] on link "Clientes" at bounding box center [332, 470] width 246 height 40
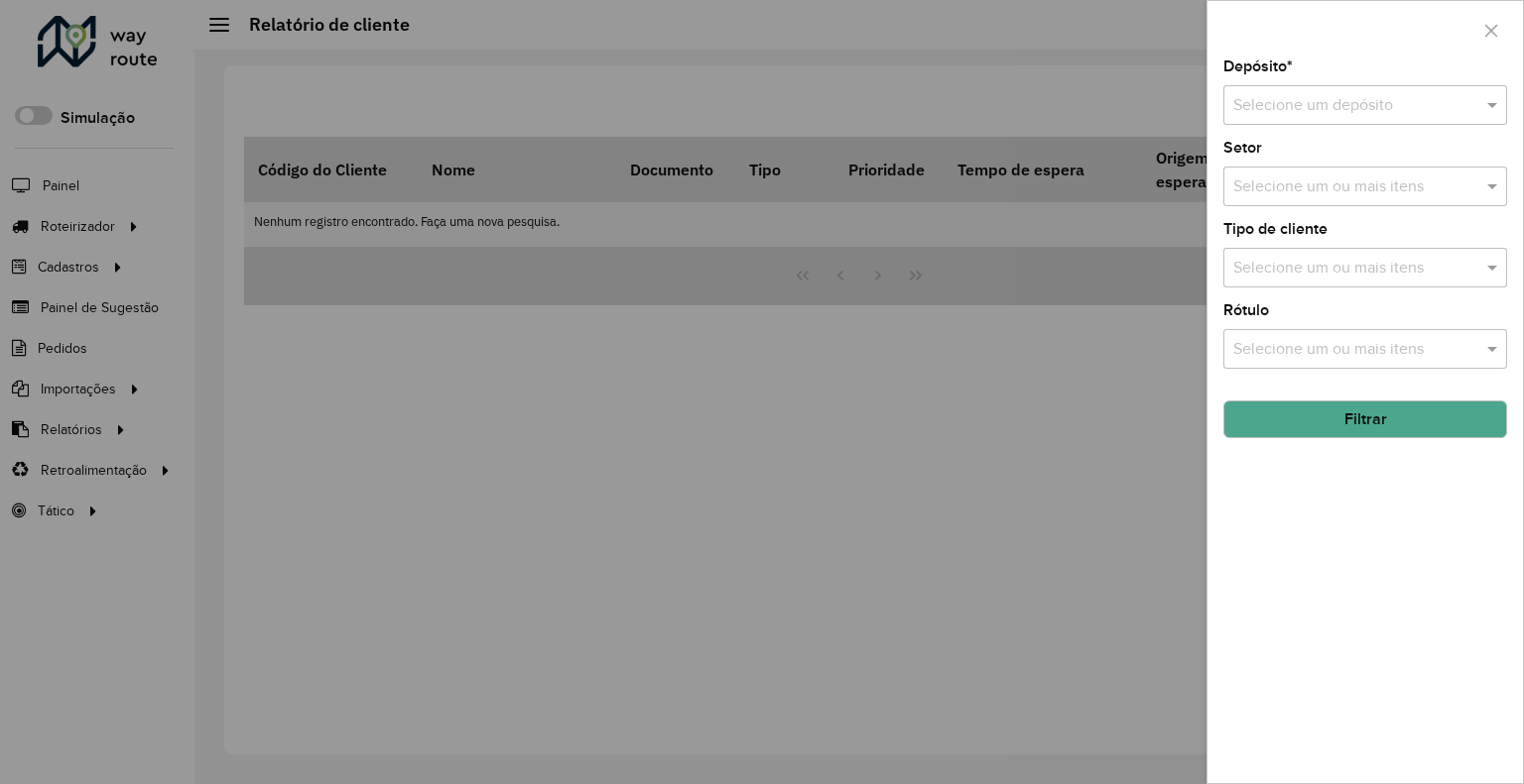
click at [1316, 104] on input "text" at bounding box center [1345, 107] width 224 height 24
type input "******"
click at [1348, 425] on button "Filtrar" at bounding box center [1365, 419] width 284 height 38
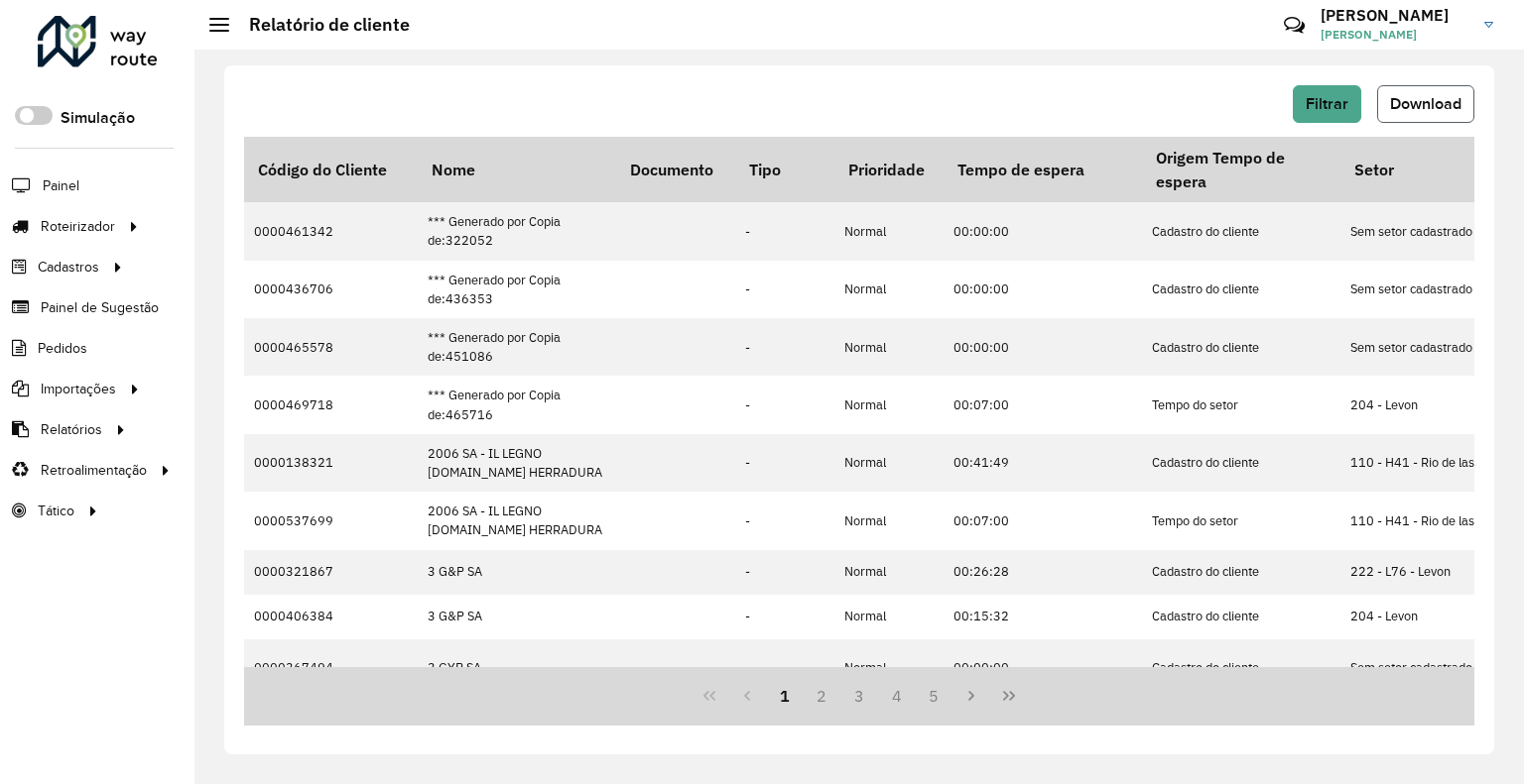
click at [1412, 115] on button "Download" at bounding box center [1425, 105] width 98 height 38
click at [1310, 89] on button "Filtrar" at bounding box center [1327, 105] width 69 height 38
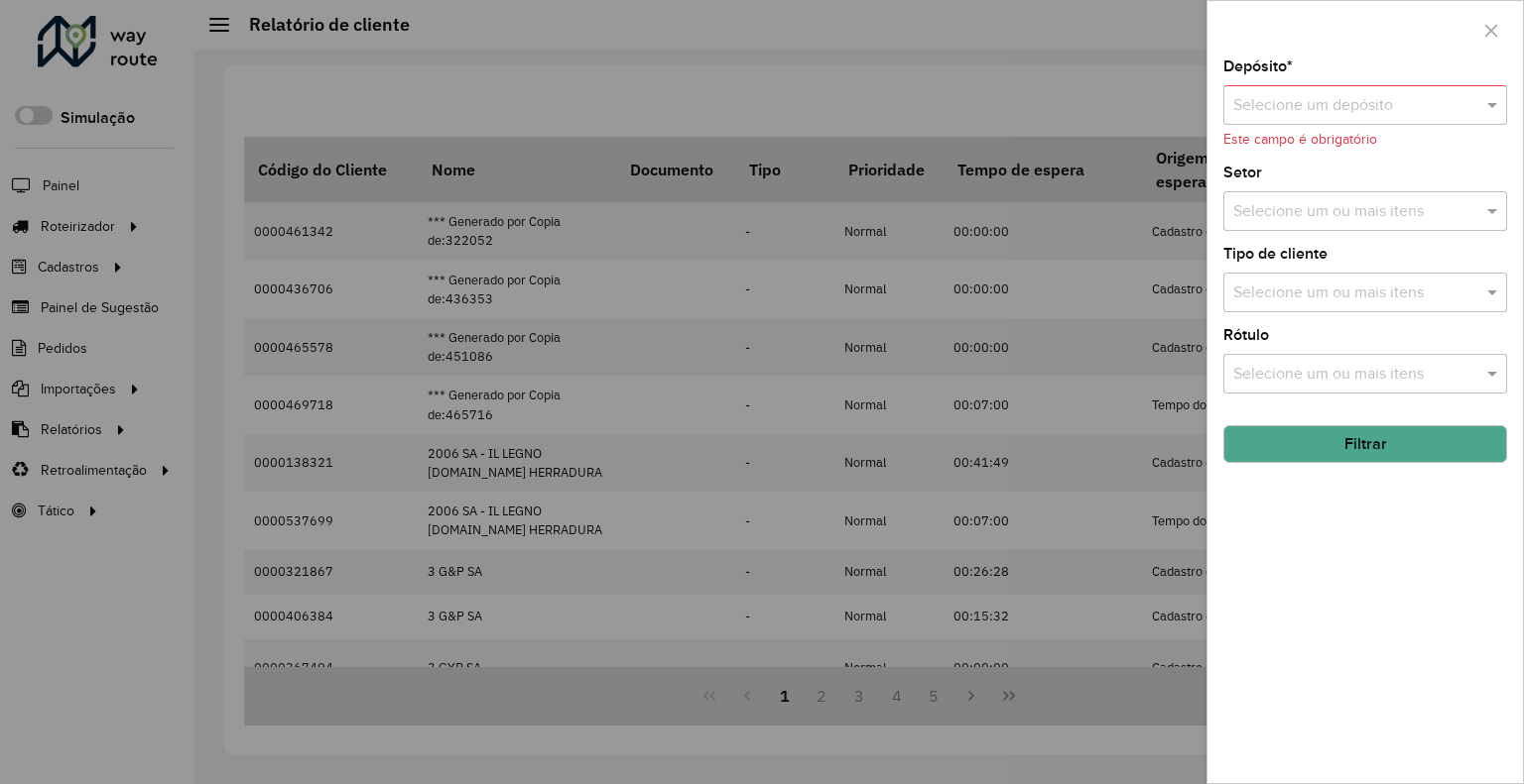
click at [1416, 98] on input "text" at bounding box center [1345, 107] width 224 height 24
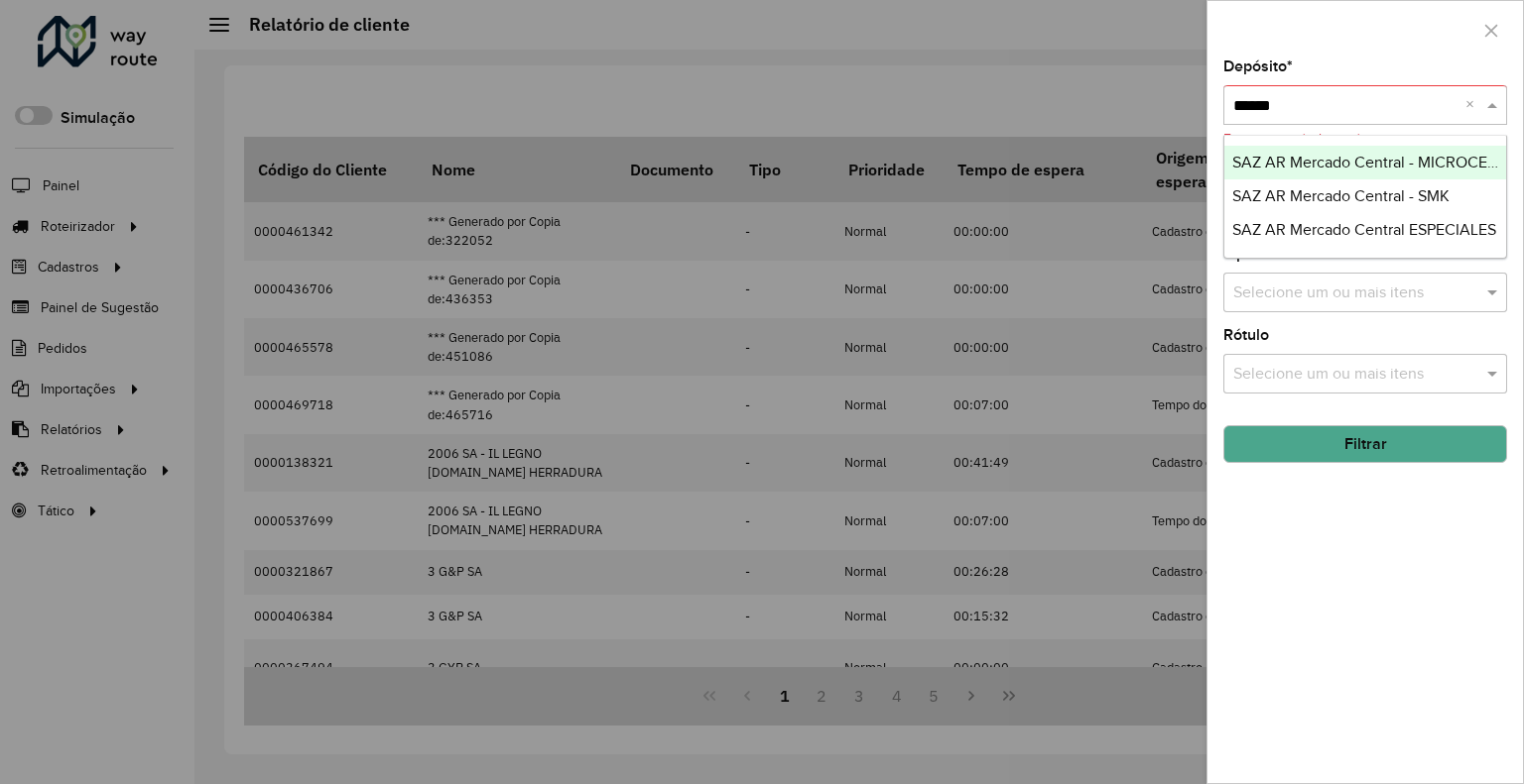
type input "*******"
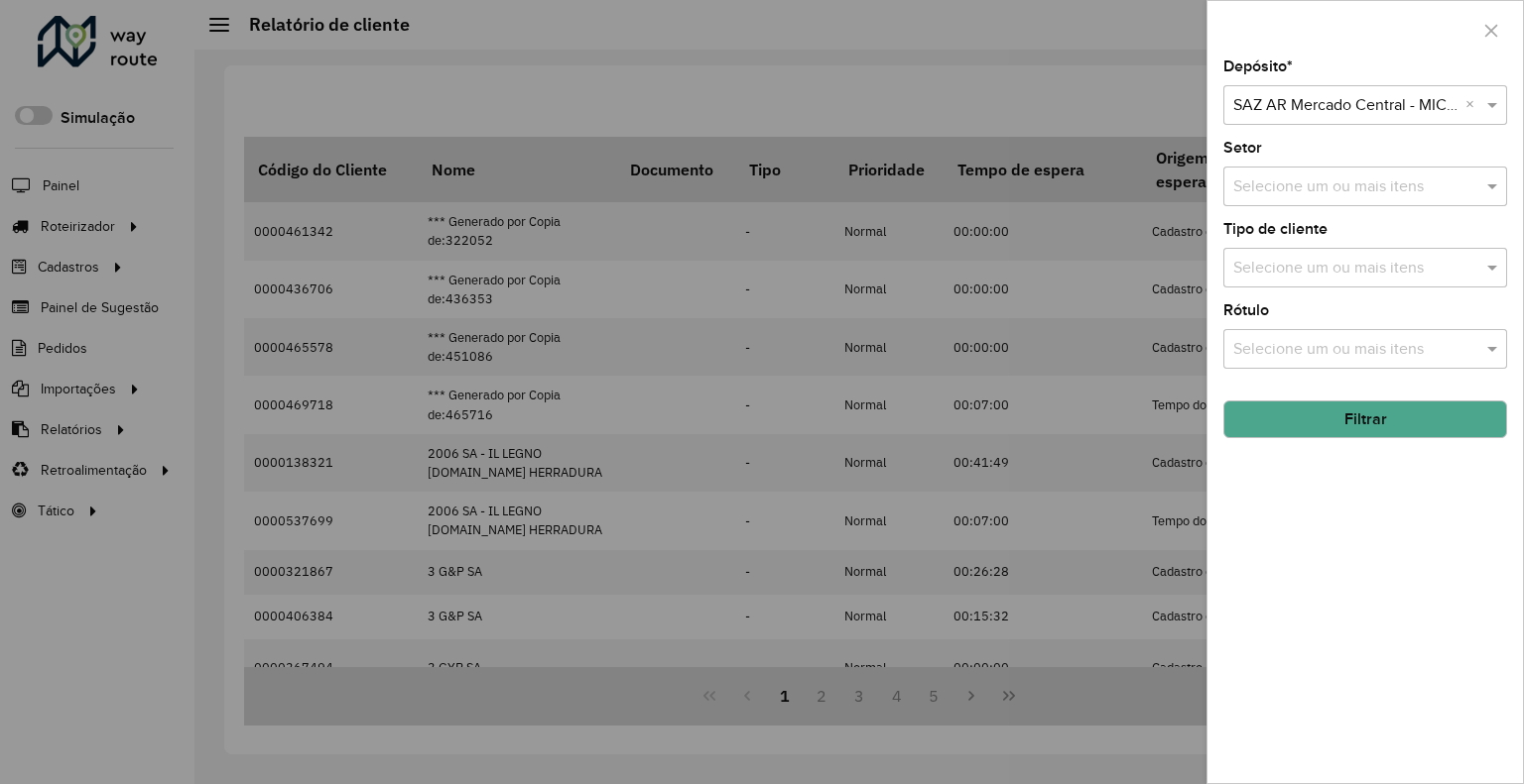
click at [1356, 410] on button "Filtrar" at bounding box center [1365, 419] width 284 height 38
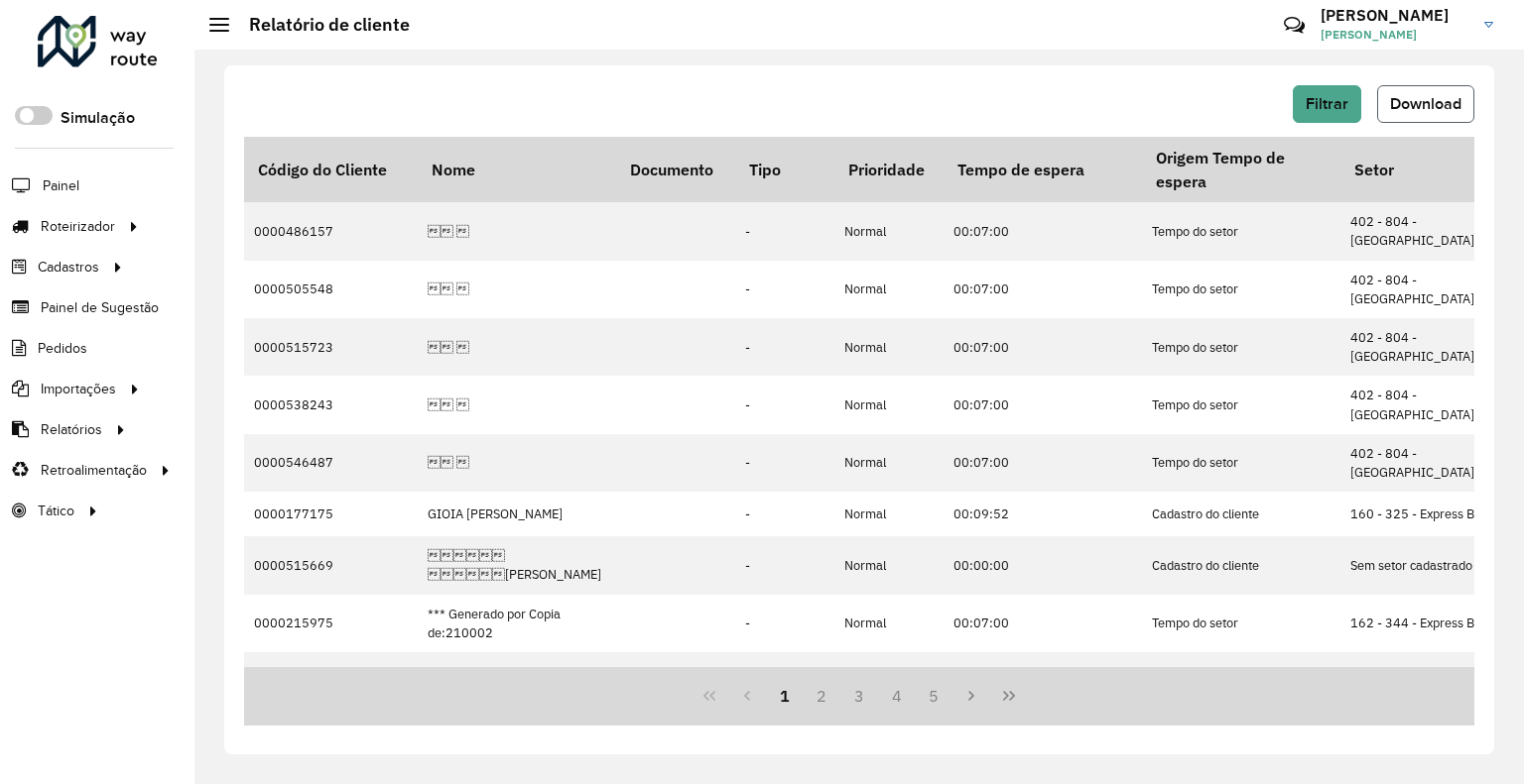
click at [1405, 108] on span "Download" at bounding box center [1425, 104] width 72 height 17
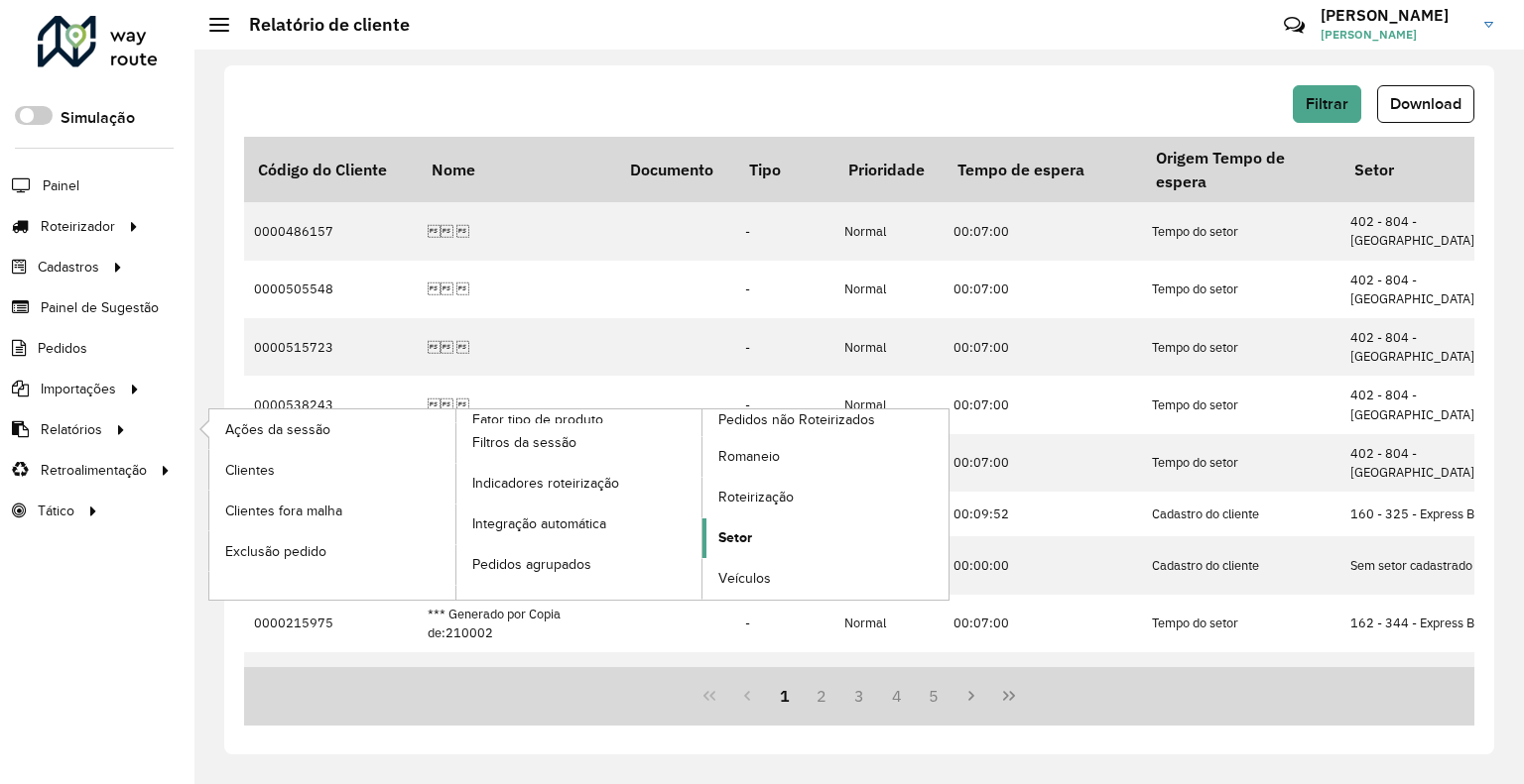
click at [752, 530] on link "Setor" at bounding box center [825, 538] width 246 height 40
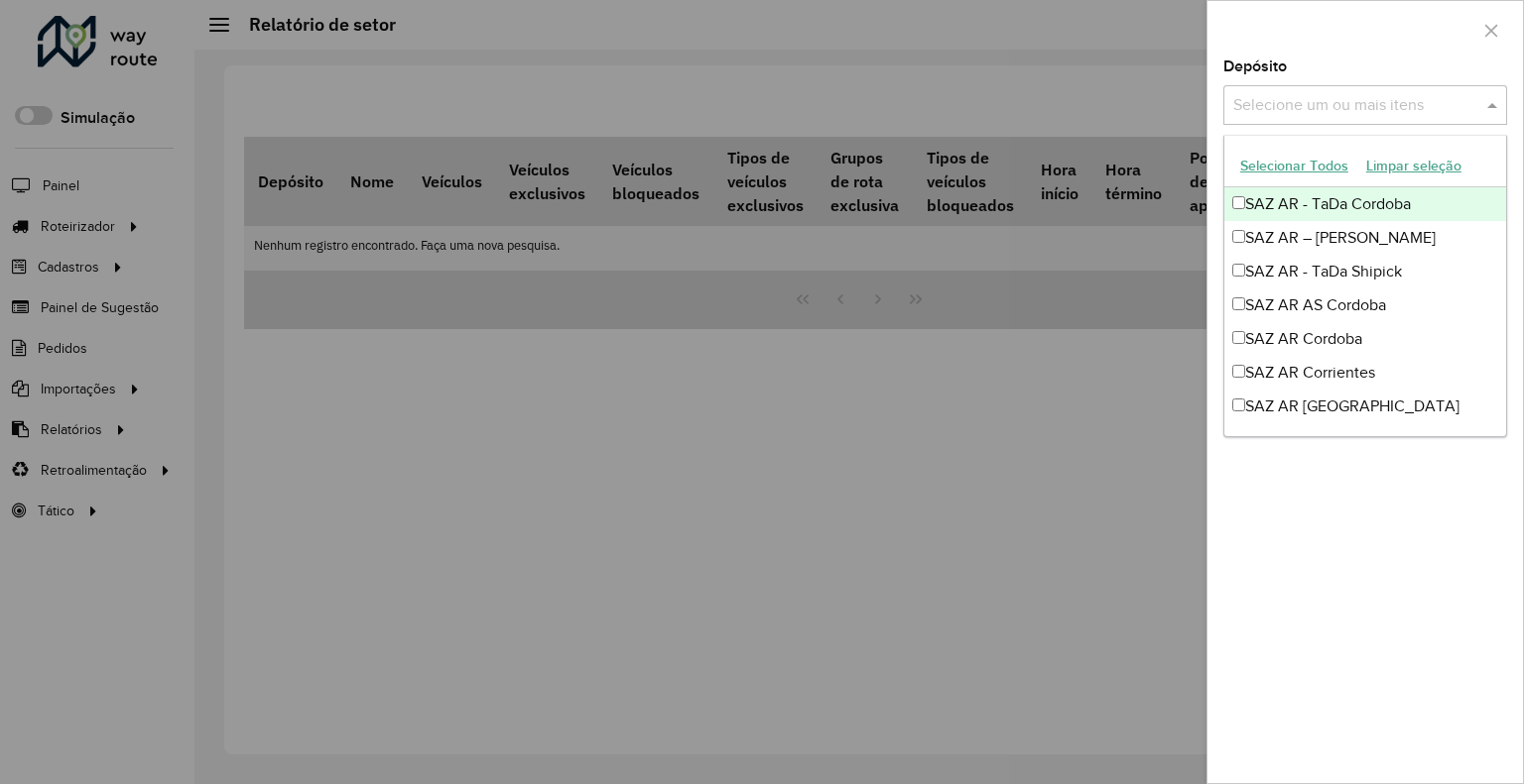
click at [1293, 102] on input "text" at bounding box center [1355, 107] width 254 height 24
type input "****"
click at [1075, 475] on div at bounding box center [762, 392] width 1524 height 784
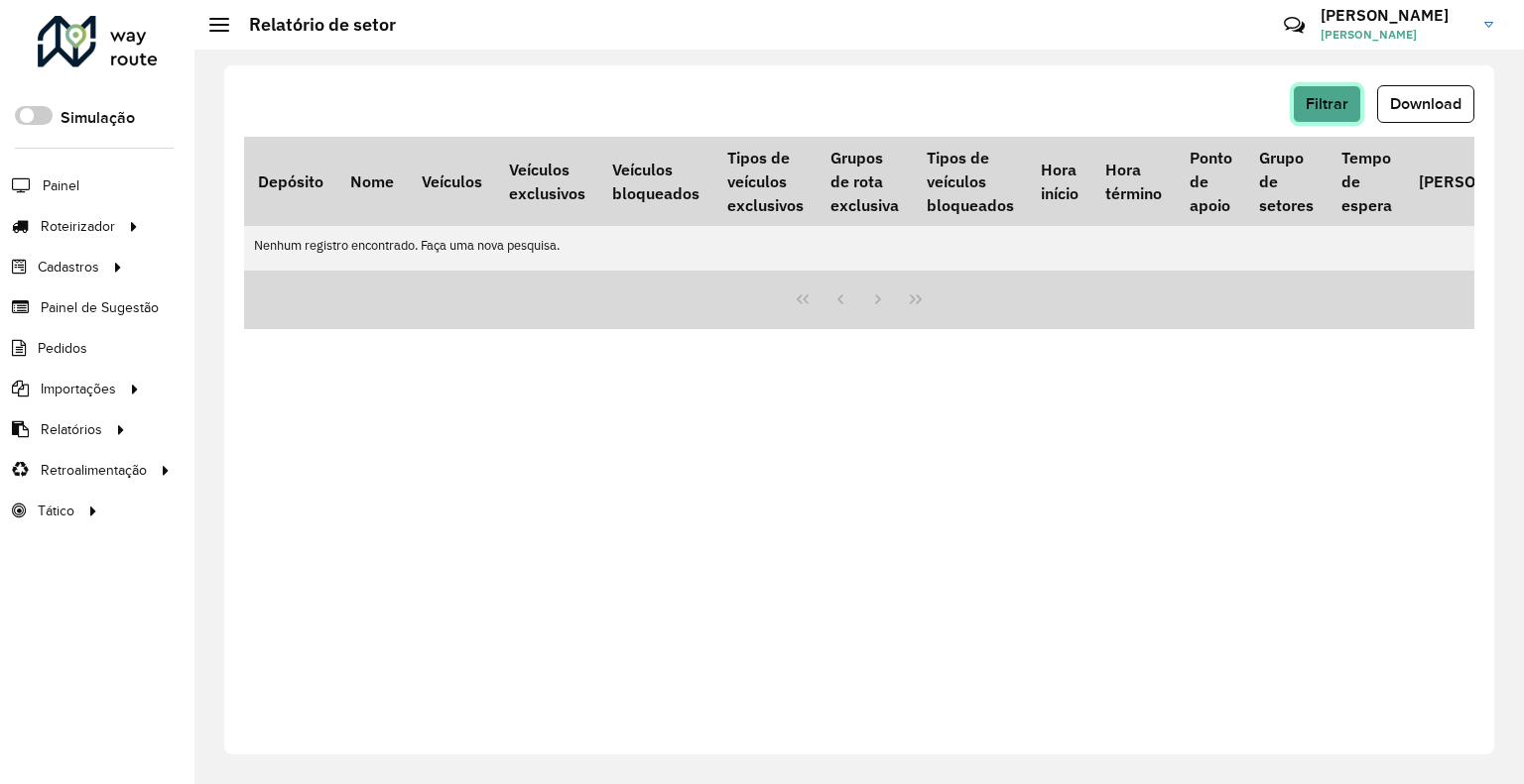
click at [1325, 102] on span "Filtrar" at bounding box center [1327, 104] width 43 height 17
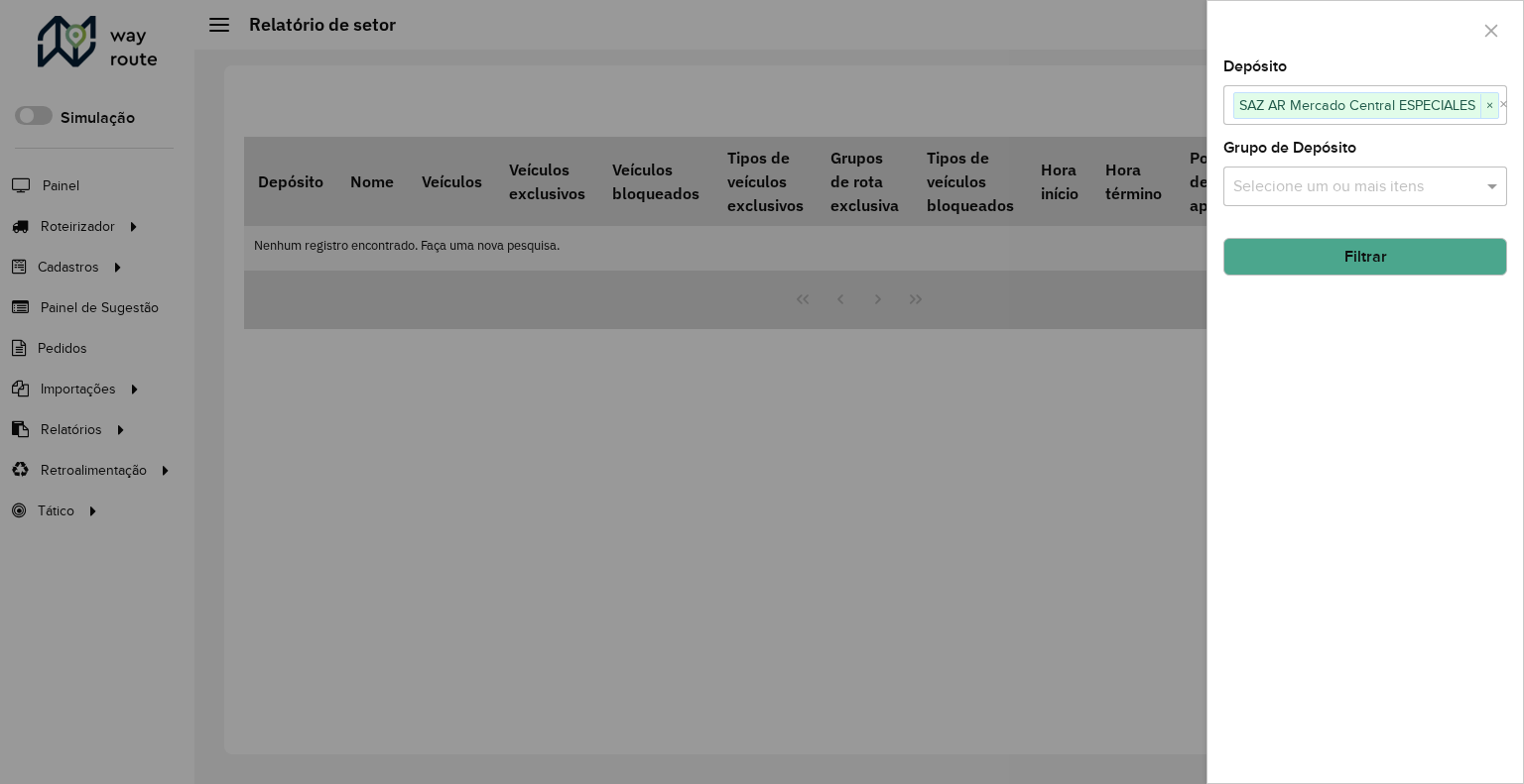
click at [1361, 251] on button "Filtrar" at bounding box center [1365, 257] width 284 height 38
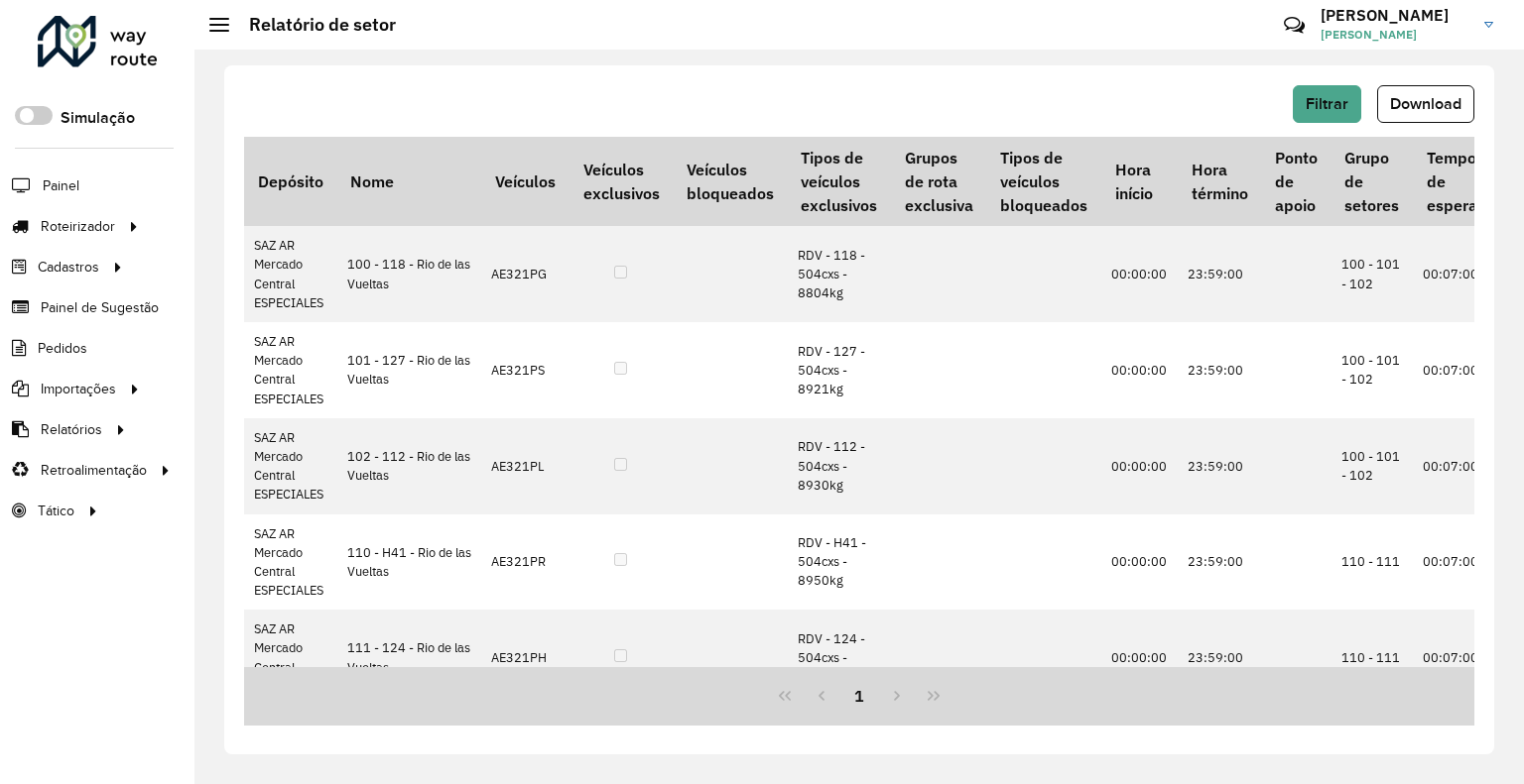
click at [869, 40] on hb-header "Relatório de setor Críticas? Dúvidas? Elogios? Sugestões? Entre em contato cono…" at bounding box center [858, 25] width 1329 height 50
click at [1384, 95] on button "Download" at bounding box center [1425, 105] width 98 height 38
click at [1341, 98] on span "Filtrar" at bounding box center [1327, 104] width 43 height 17
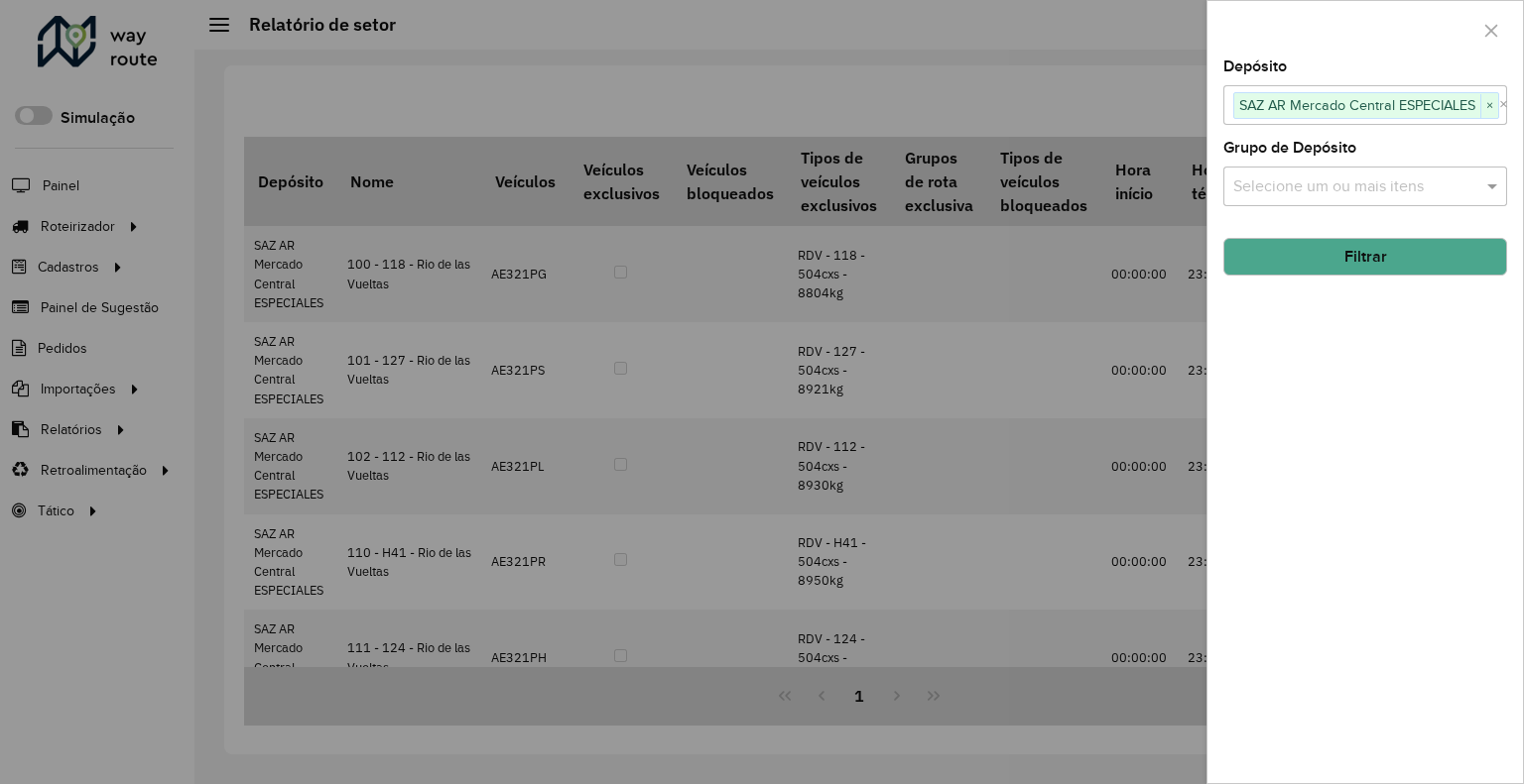
drag, startPoint x: 862, startPoint y: 127, endPoint x: 871, endPoint y: 122, distance: 10.3
click at [864, 126] on div at bounding box center [762, 392] width 1524 height 784
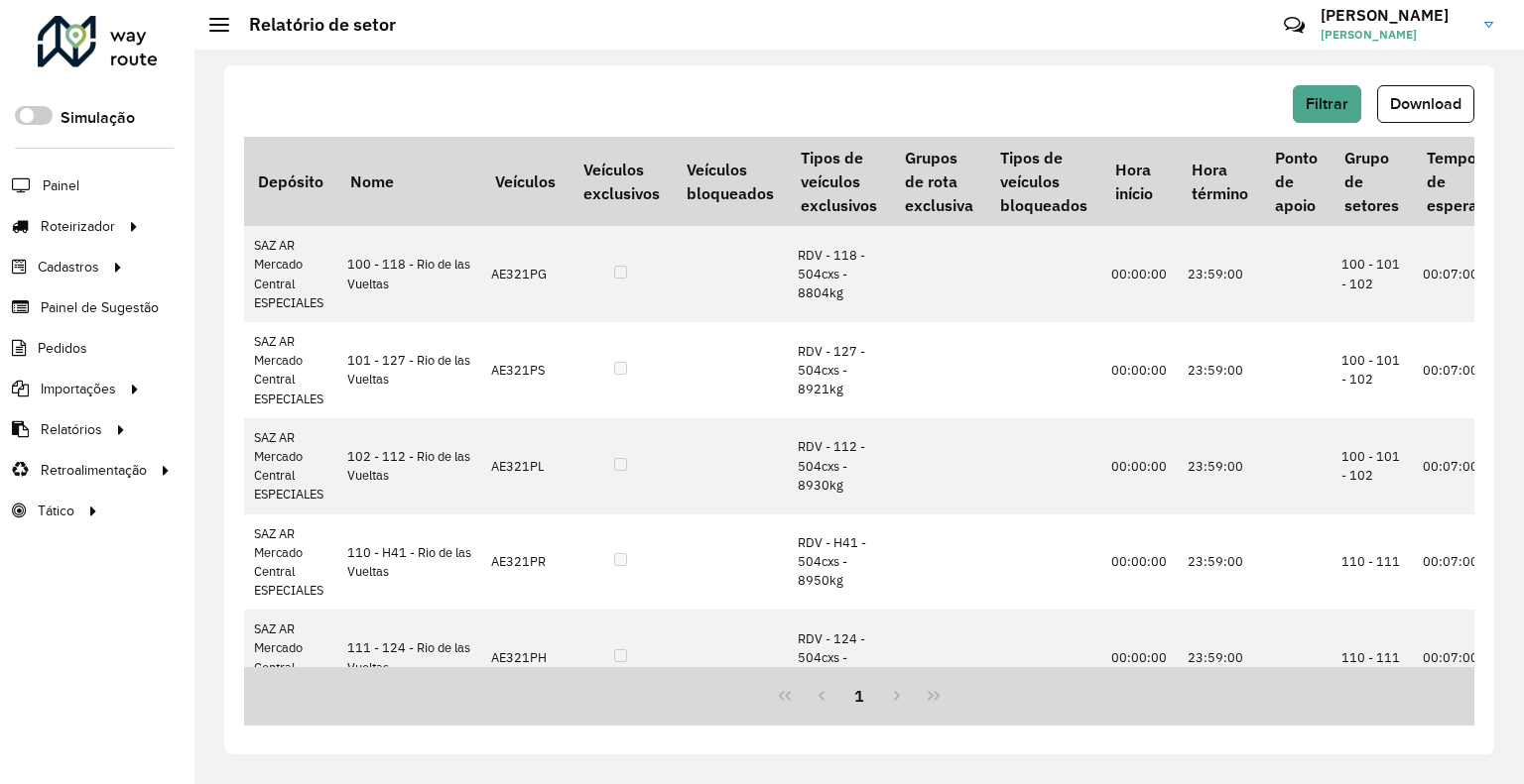
click at [923, 41] on hb-header "Relatório de setor Críticas? Dúvidas? Elogios? Sugestões? Entre em contato cono…" at bounding box center [858, 25] width 1329 height 50
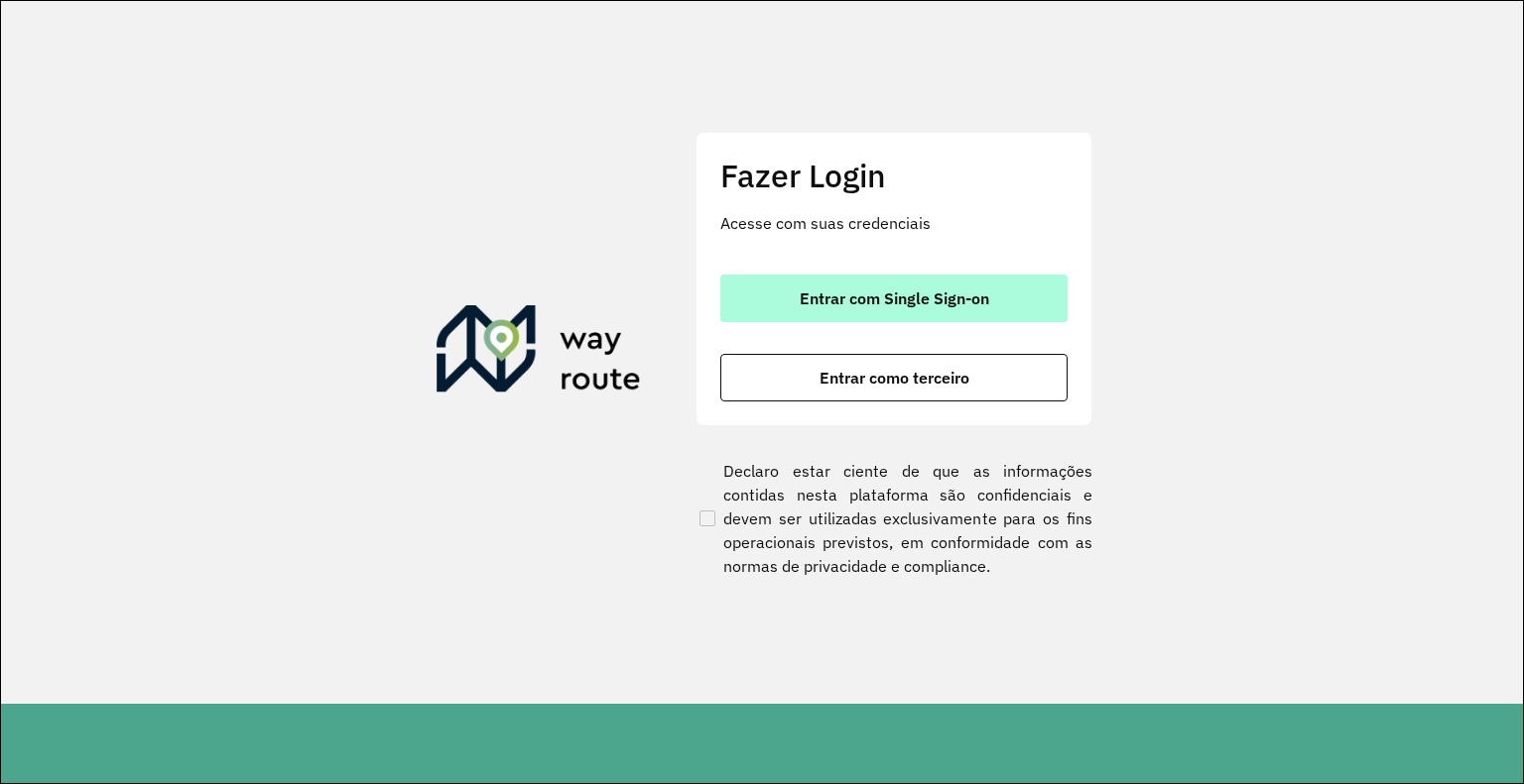
click at [870, 309] on button "Entrar com Single Sign-on" at bounding box center [893, 299] width 347 height 48
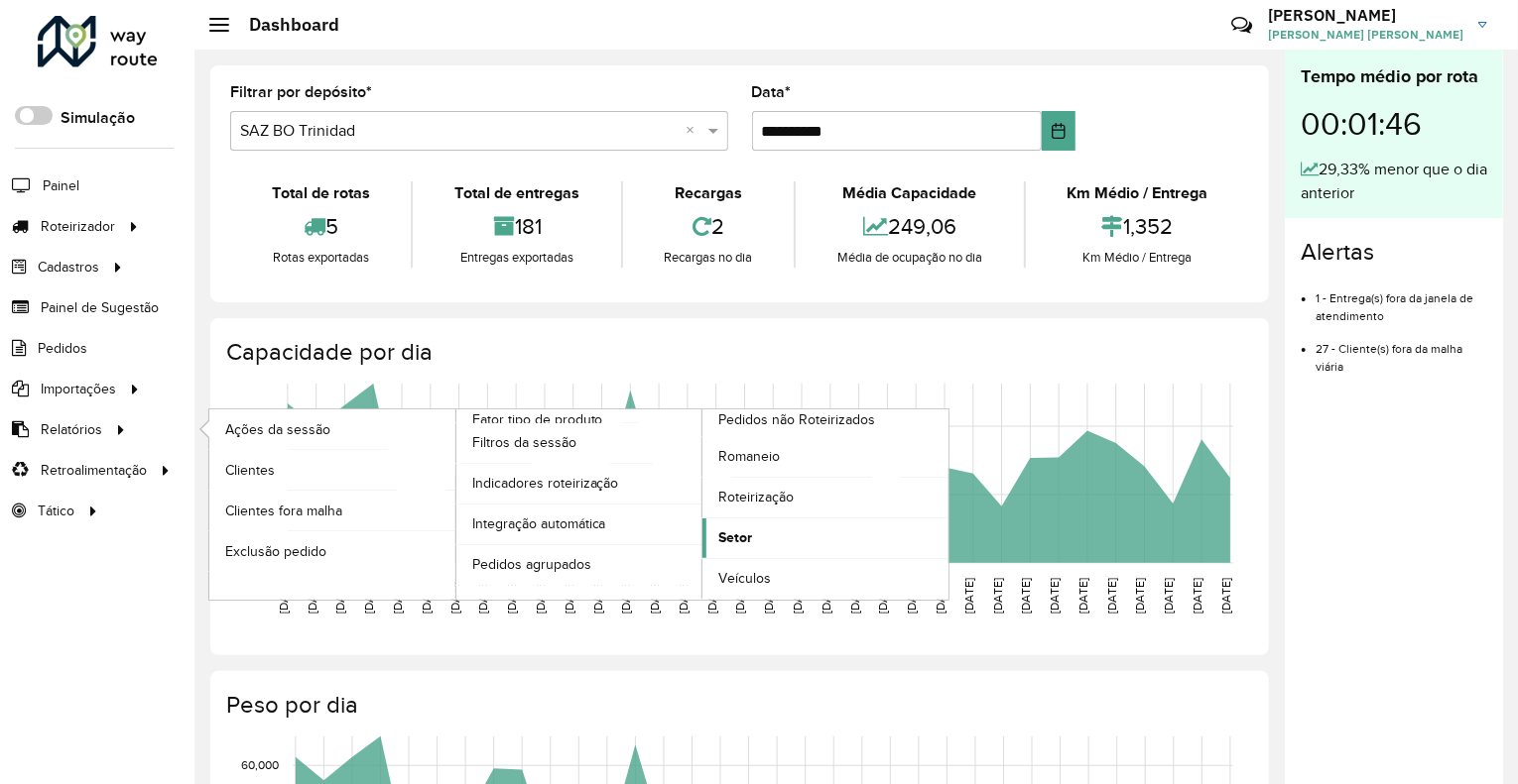
click at [742, 534] on span "Setor" at bounding box center [735, 537] width 34 height 21
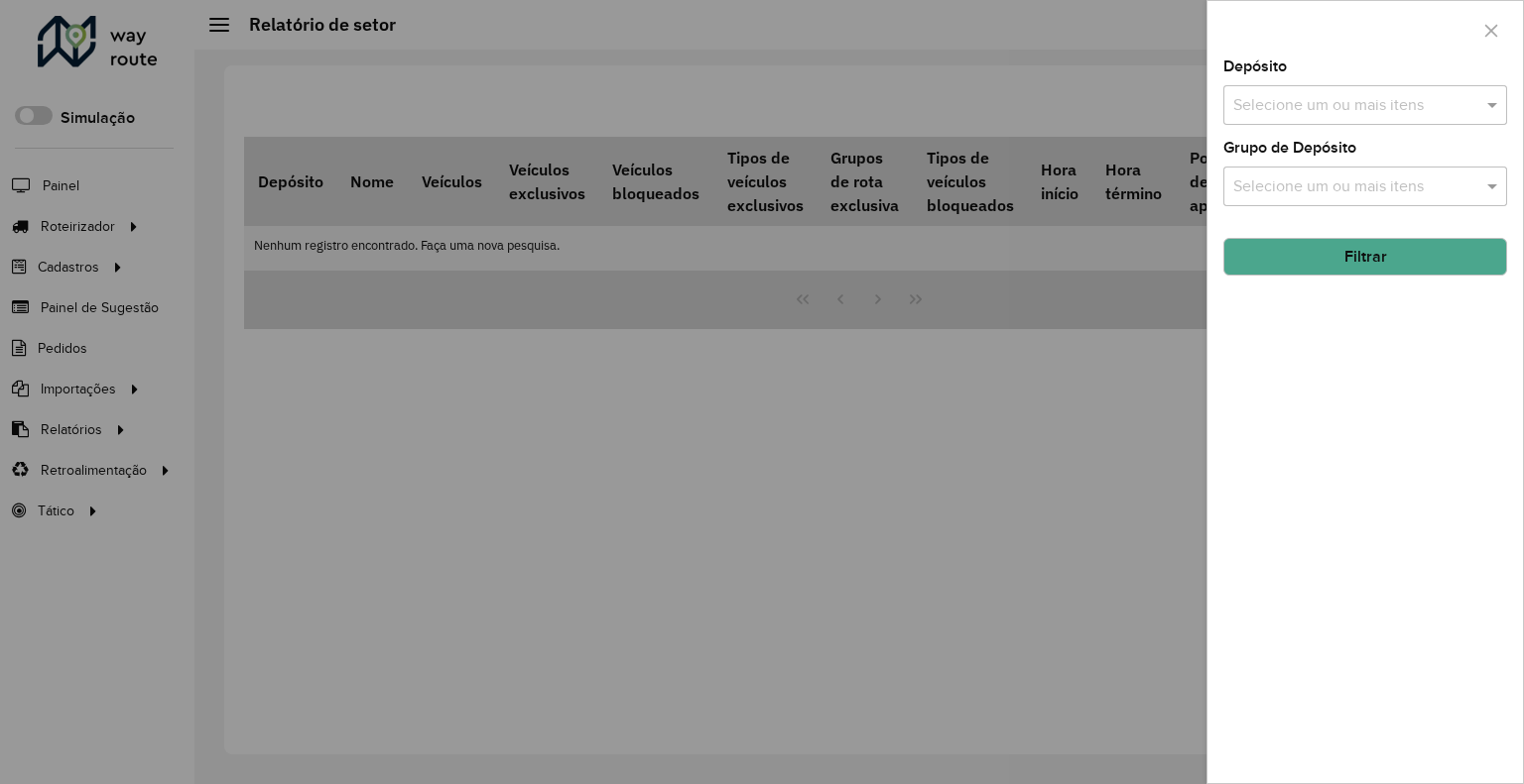
click at [1293, 112] on input "text" at bounding box center [1355, 107] width 254 height 24
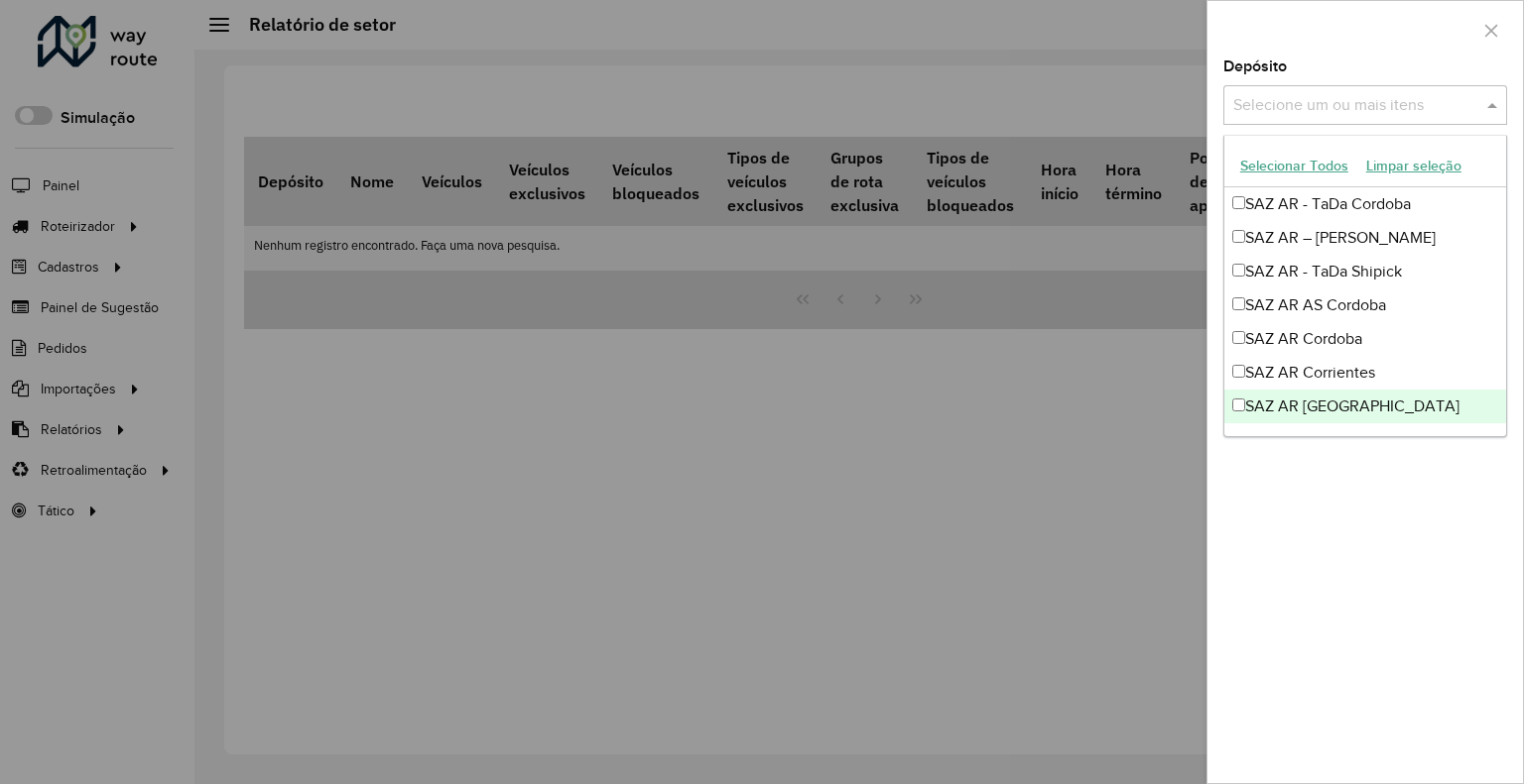
drag, startPoint x: 1439, startPoint y: 507, endPoint x: 1416, endPoint y: 441, distance: 69.9
click at [1435, 503] on div "Depósito Selecione um ou mais itens Grupo de Depósito Selecione um ou mais iten…" at bounding box center [1365, 421] width 315 height 723
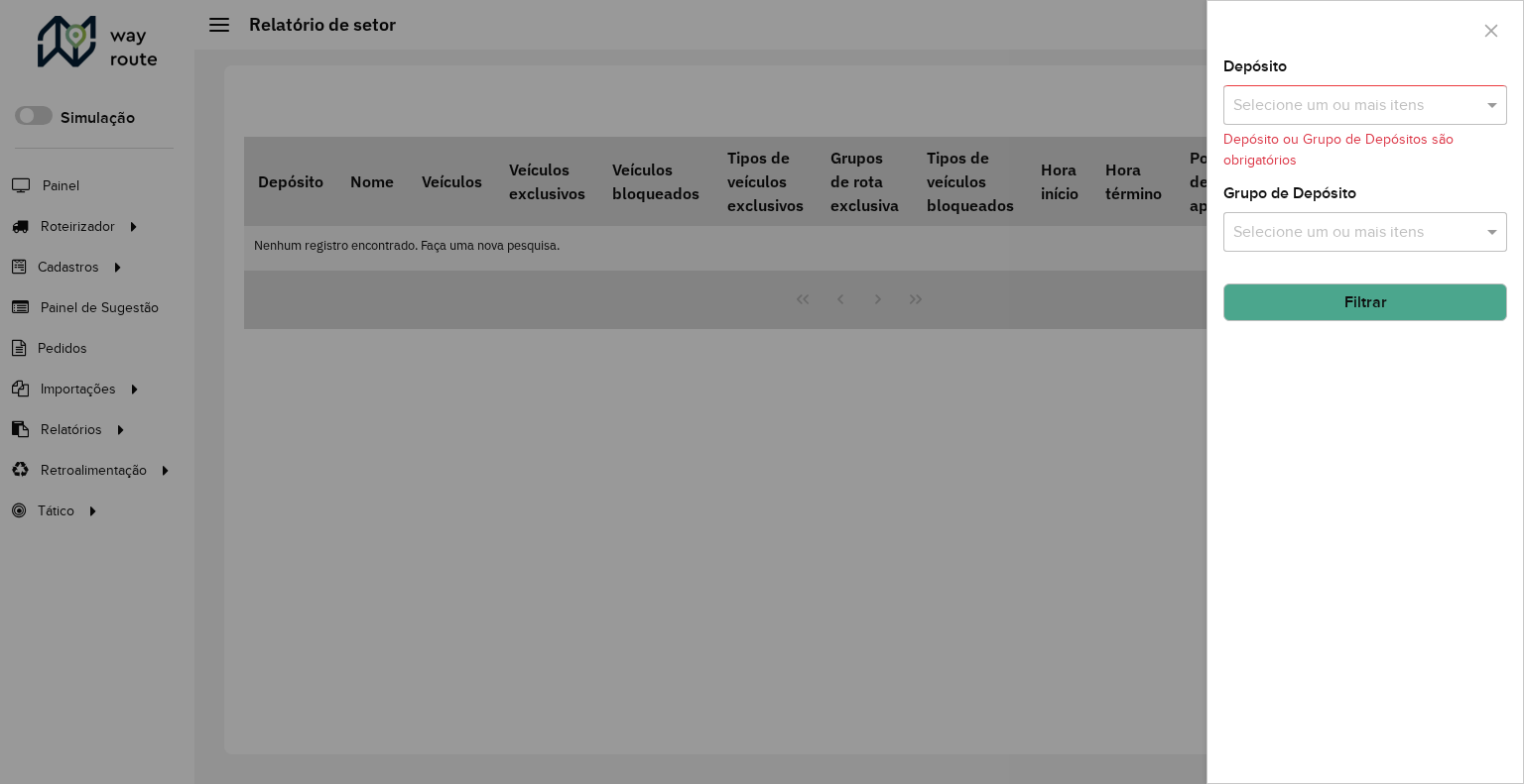
drag, startPoint x: 1362, startPoint y: 425, endPoint x: 1310, endPoint y: 268, distance: 165.4
click at [1361, 421] on div "Depósito Selecione um ou mais itens Depósito ou Grupo de Depósitos são obrigató…" at bounding box center [1365, 421] width 315 height 723
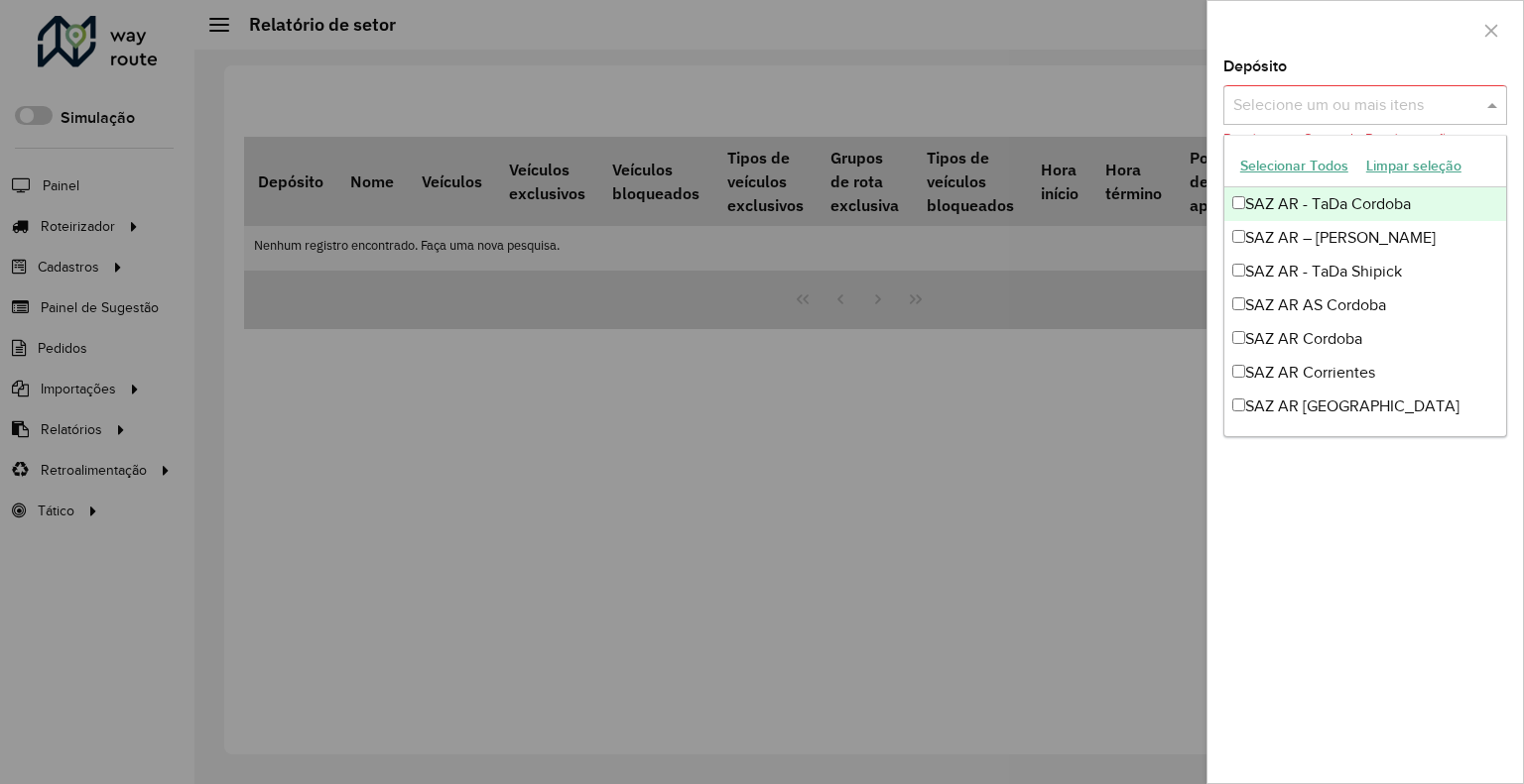
click at [1278, 104] on input "text" at bounding box center [1355, 107] width 254 height 24
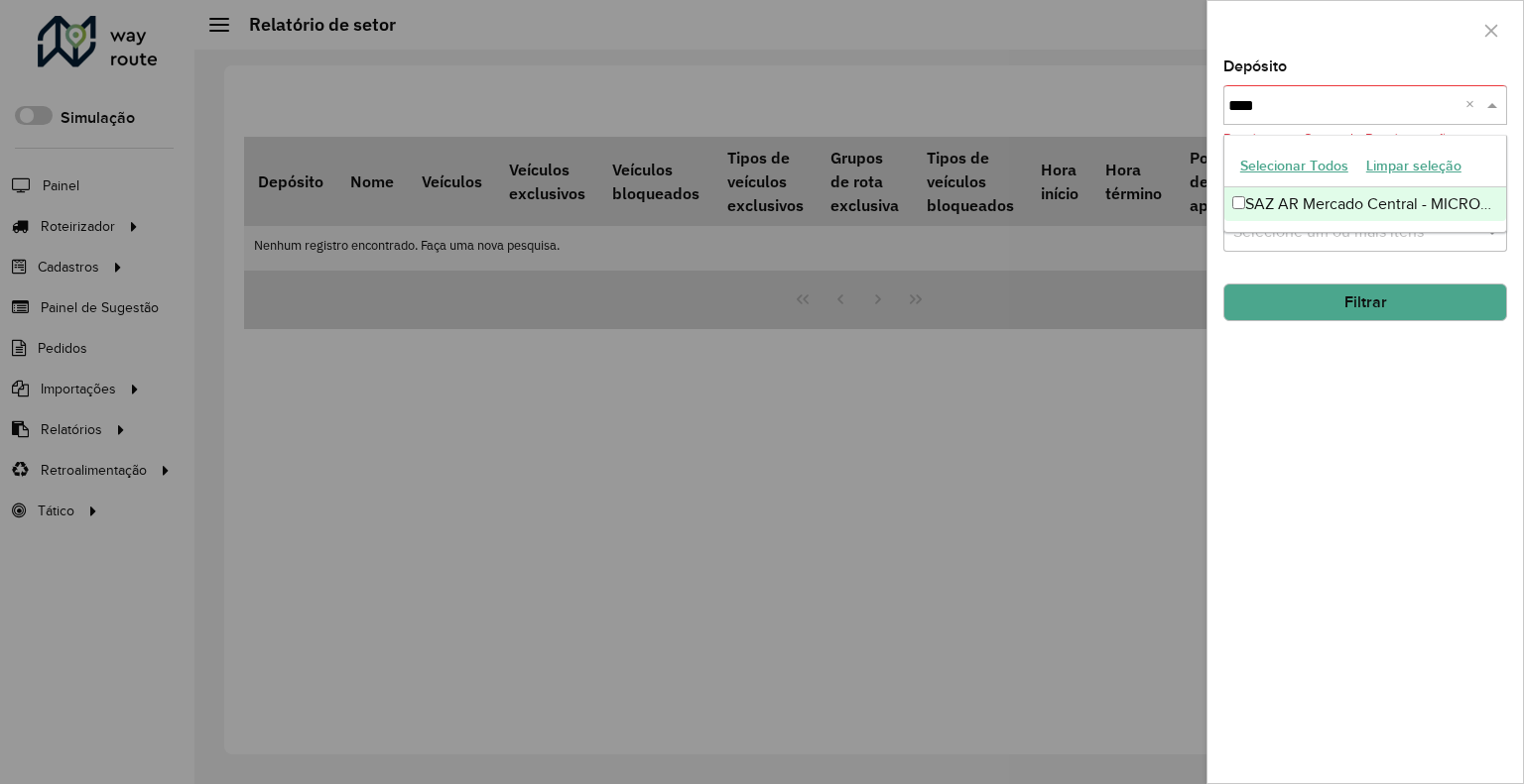
type input "*****"
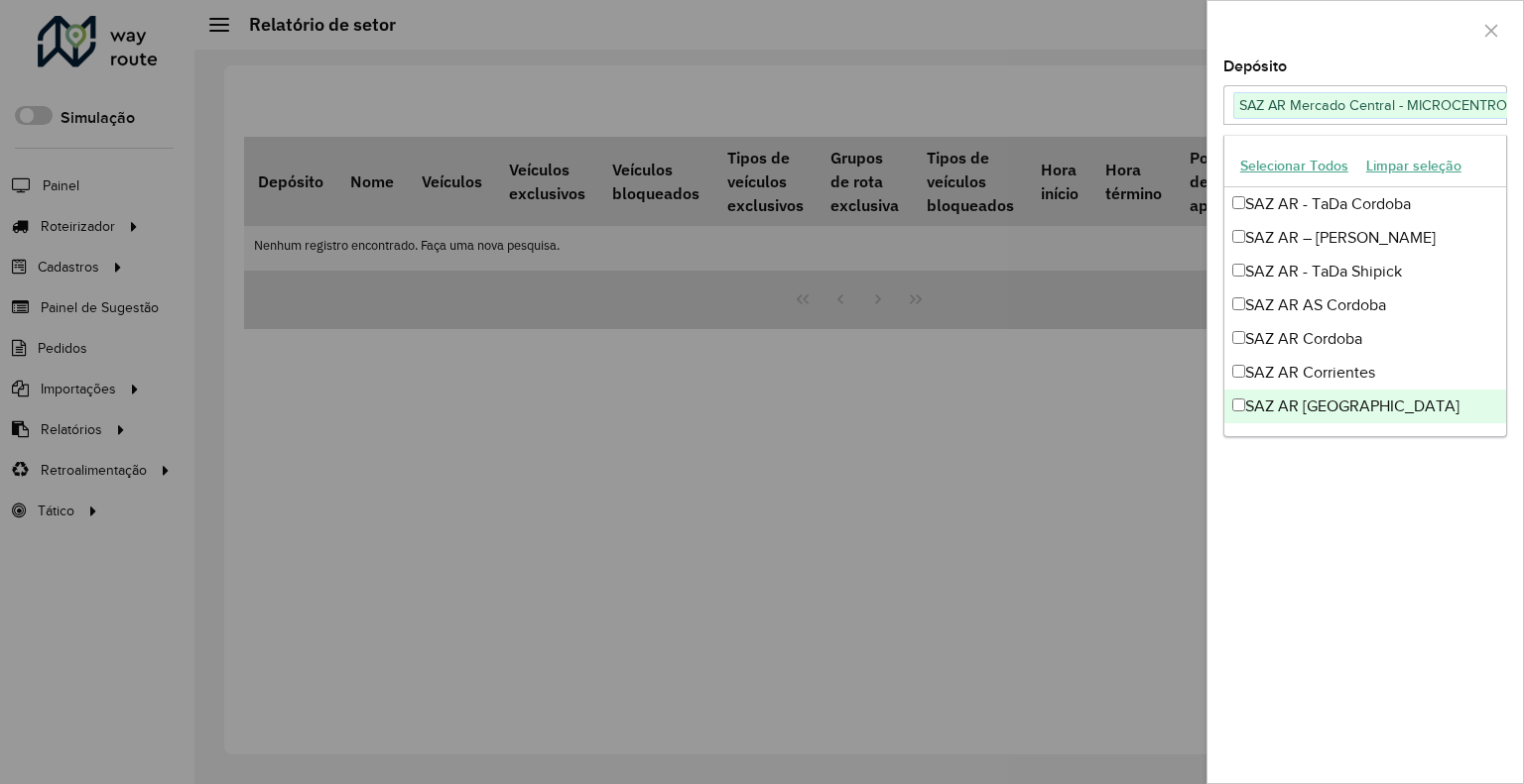
click at [1380, 583] on div "Depósito Selecione um ou mais itens SAZ AR Mercado Central - MICROCENTRO × × Gr…" at bounding box center [1365, 421] width 315 height 723
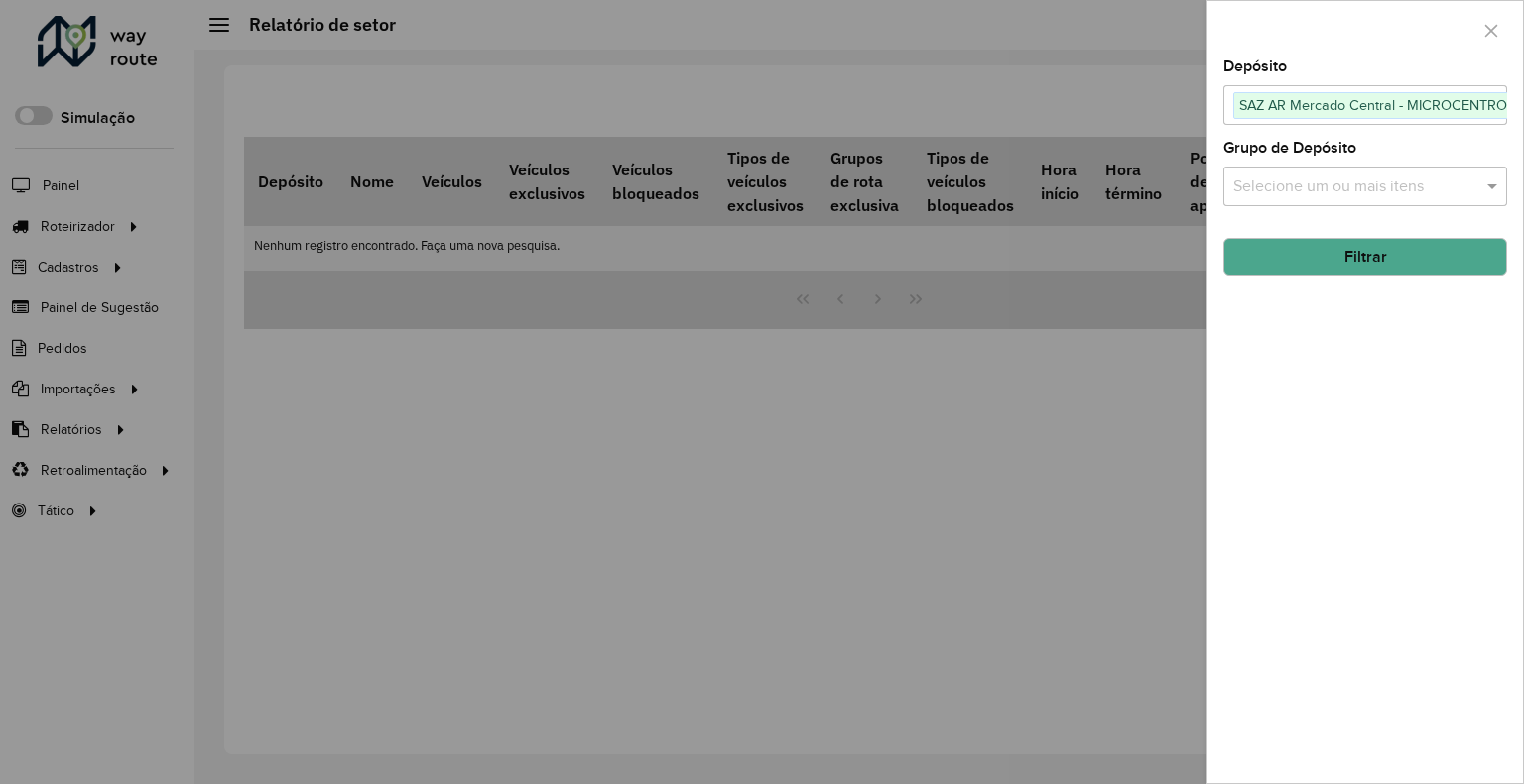
click at [1349, 271] on button "Filtrar" at bounding box center [1365, 257] width 284 height 38
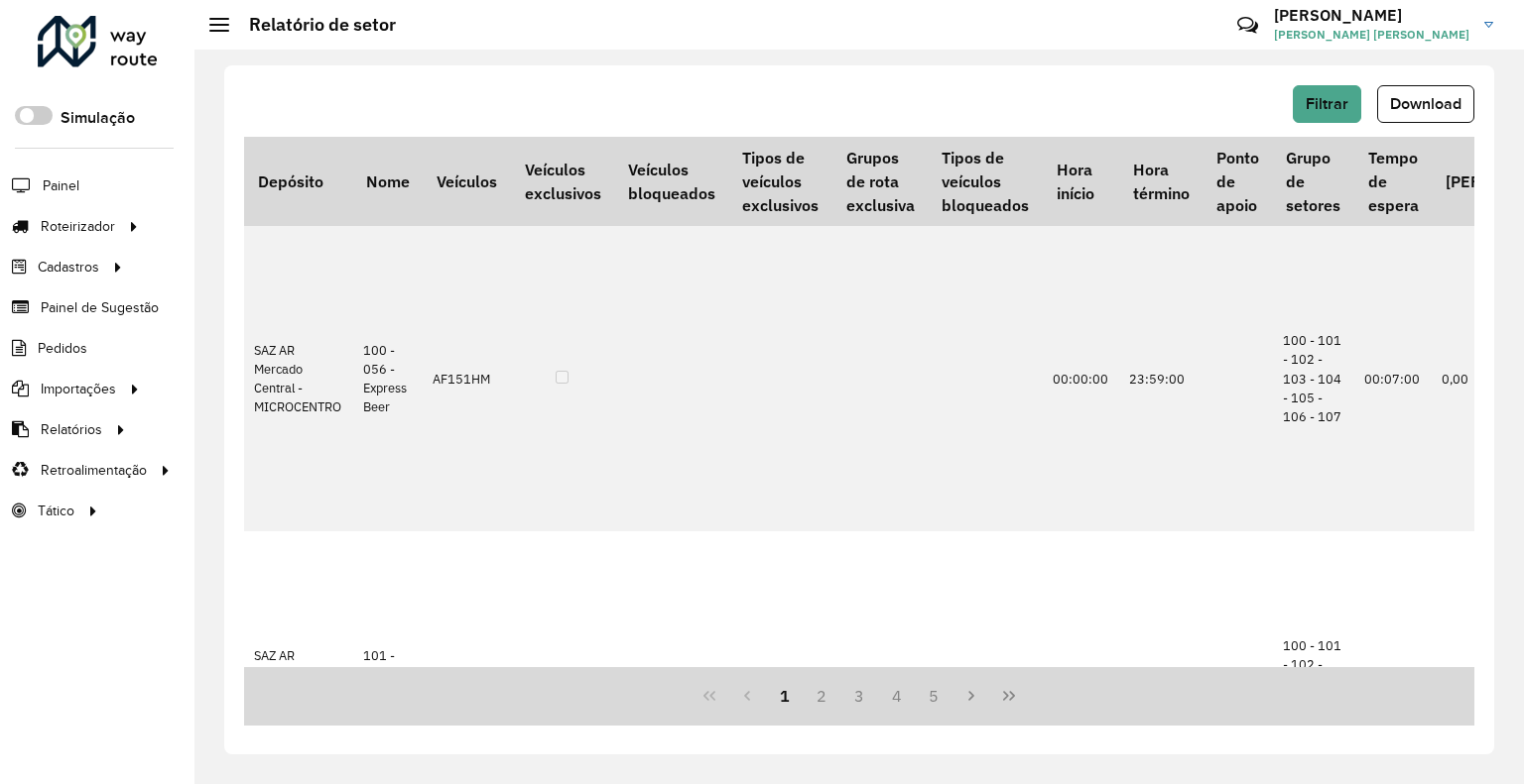
drag, startPoint x: 1386, startPoint y: 101, endPoint x: 1321, endPoint y: 141, distance: 76.3
click at [1383, 102] on button "Download" at bounding box center [1425, 105] width 98 height 38
